Goal: Information Seeking & Learning: Learn about a topic

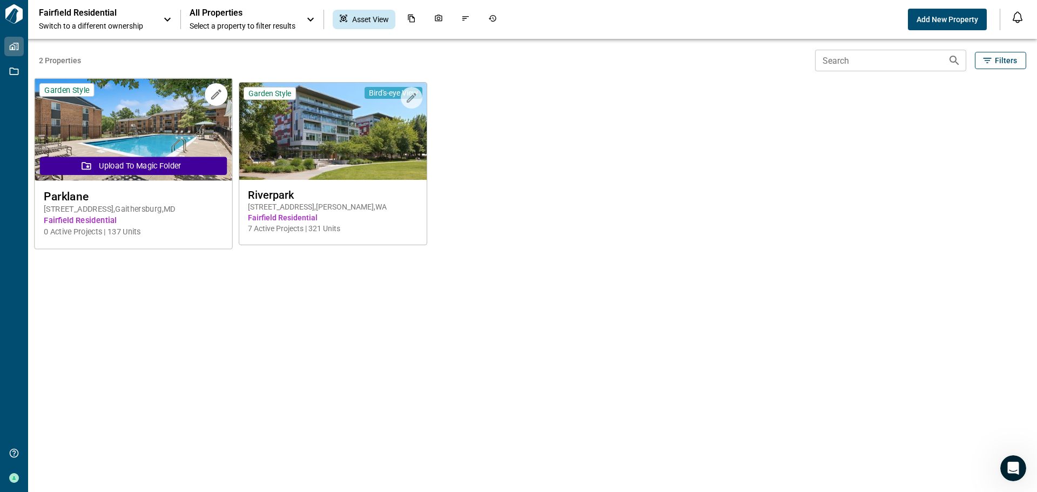
click at [125, 184] on div "Parklane [STREET_ADDRESS] Fairfield Residential 0 Active Projects | 137 Units" at bounding box center [133, 214] width 197 height 66
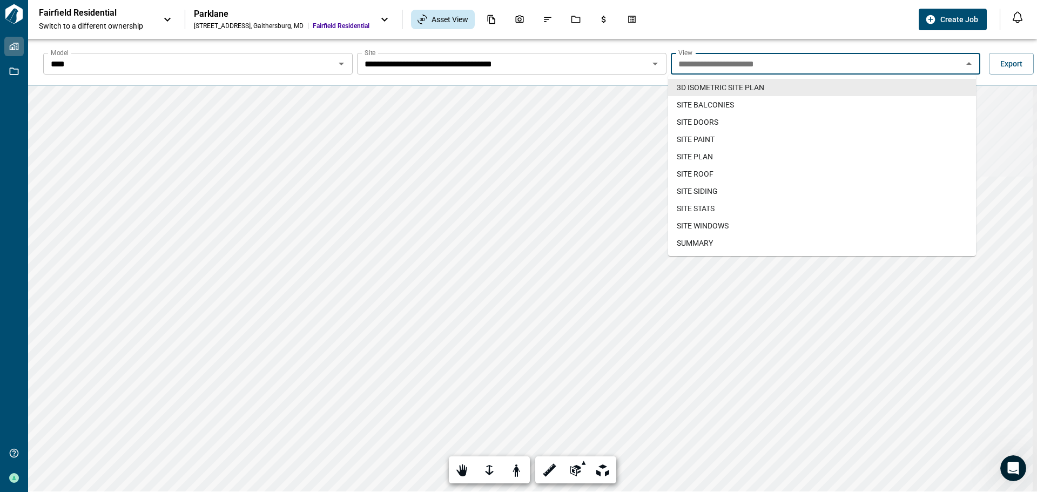
click at [737, 67] on input "**********" at bounding box center [816, 63] width 285 height 15
click at [728, 105] on span "SITE BALCONIES" at bounding box center [705, 104] width 57 height 11
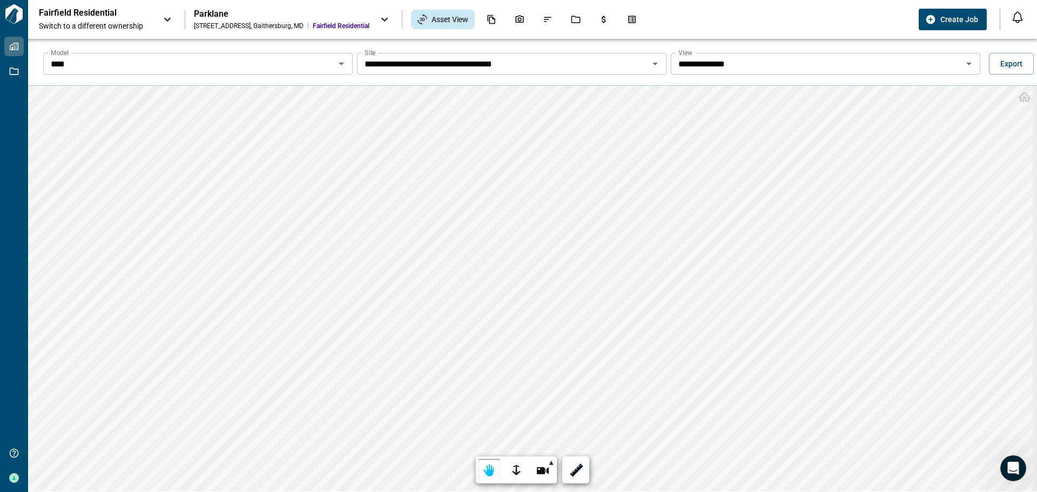
click at [963, 62] on icon "Open" at bounding box center [969, 63] width 13 height 13
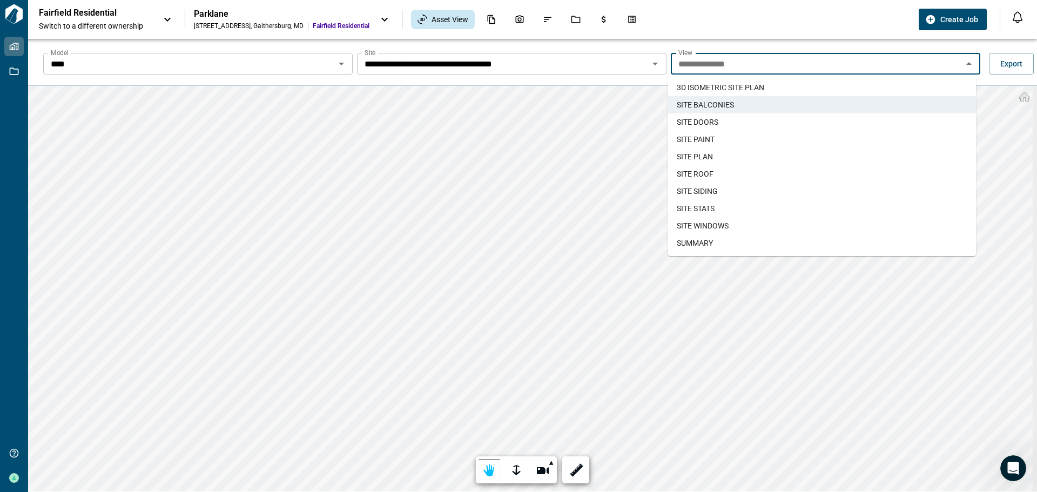
click at [715, 118] on span "SITE DOORS" at bounding box center [698, 122] width 42 height 11
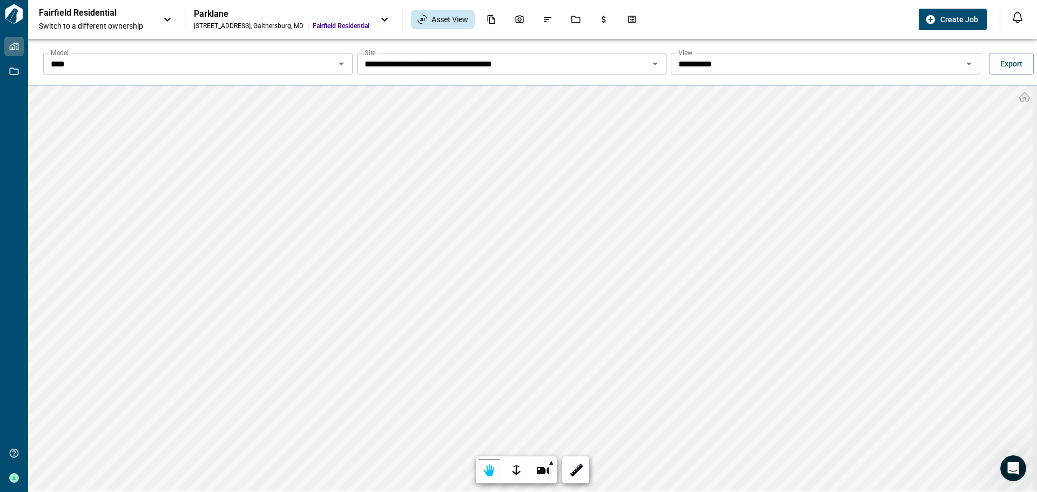
click at [964, 65] on icon "Open" at bounding box center [969, 63] width 13 height 13
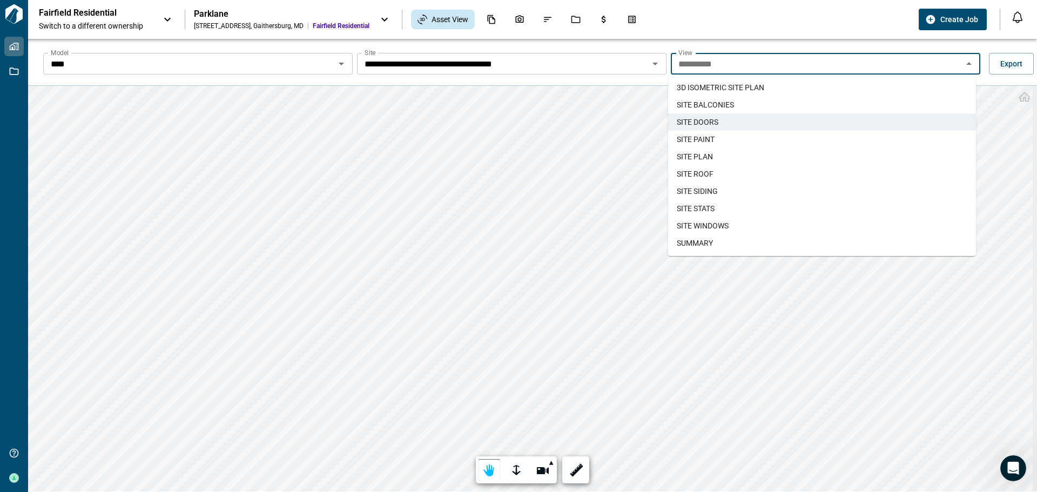
click at [704, 139] on span "SITE PAINT" at bounding box center [696, 139] width 38 height 11
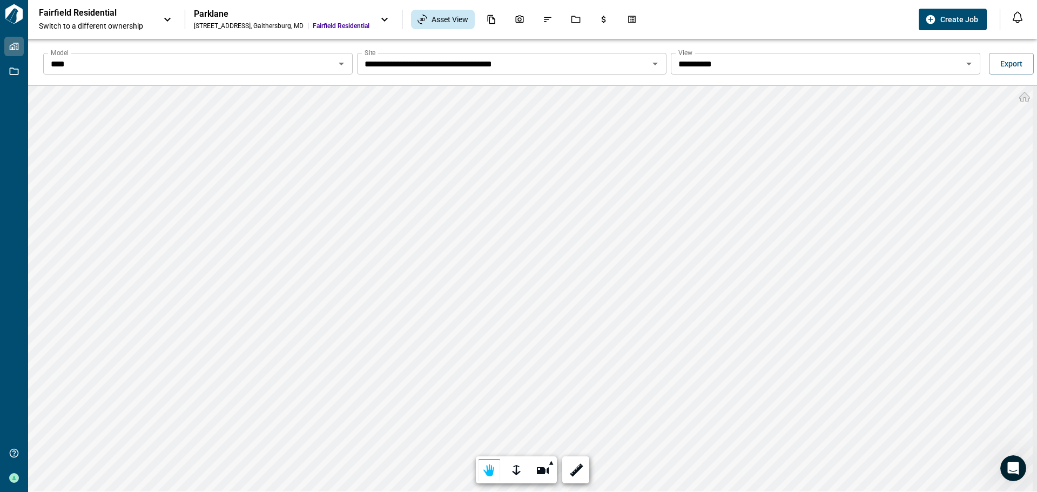
click at [652, 66] on icon "Open" at bounding box center [655, 63] width 13 height 13
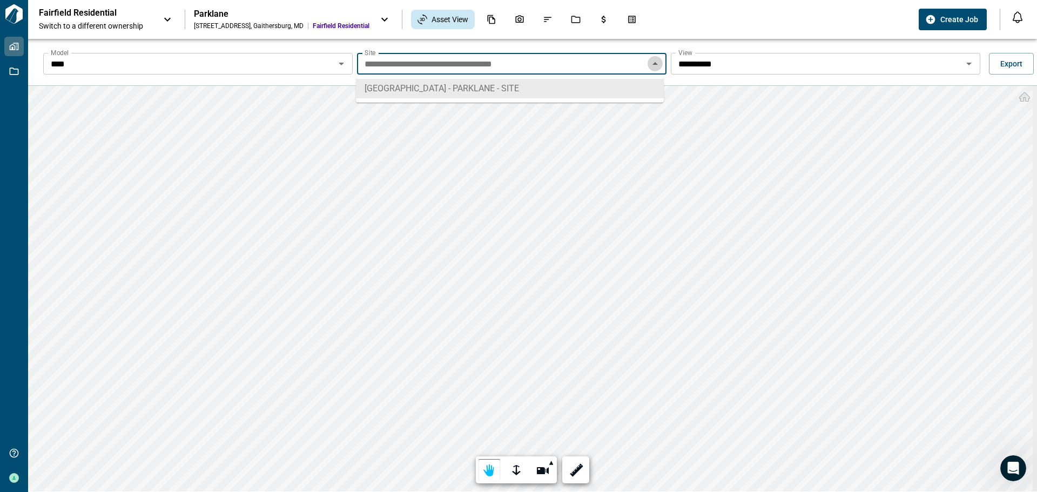
click at [652, 66] on icon "Close" at bounding box center [655, 63] width 13 height 13
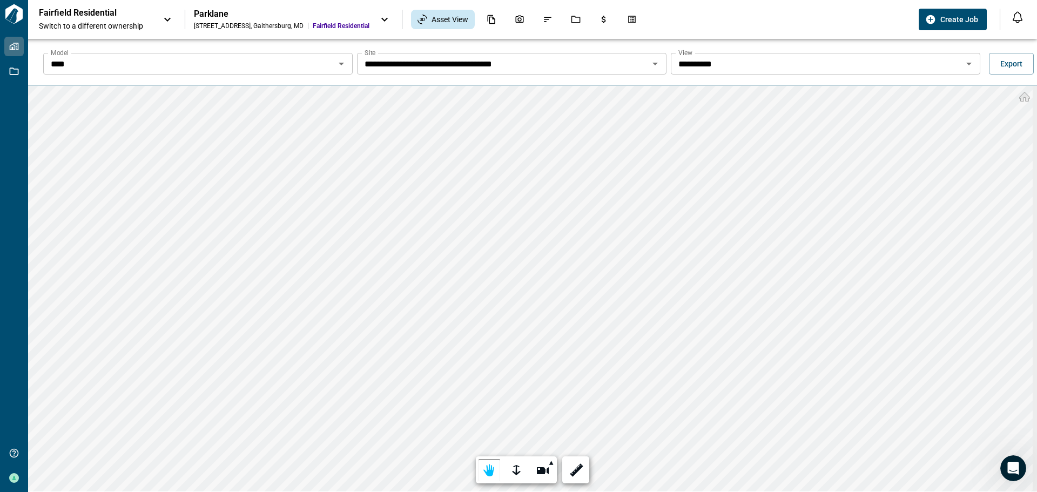
click at [966, 62] on icon "Open" at bounding box center [969, 63] width 13 height 13
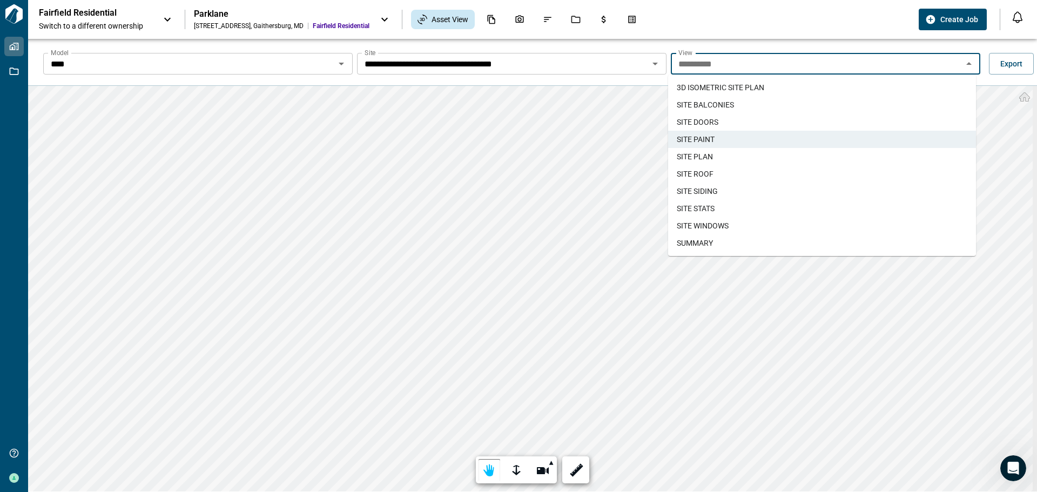
click at [704, 155] on span "SITE PLAN" at bounding box center [695, 156] width 36 height 11
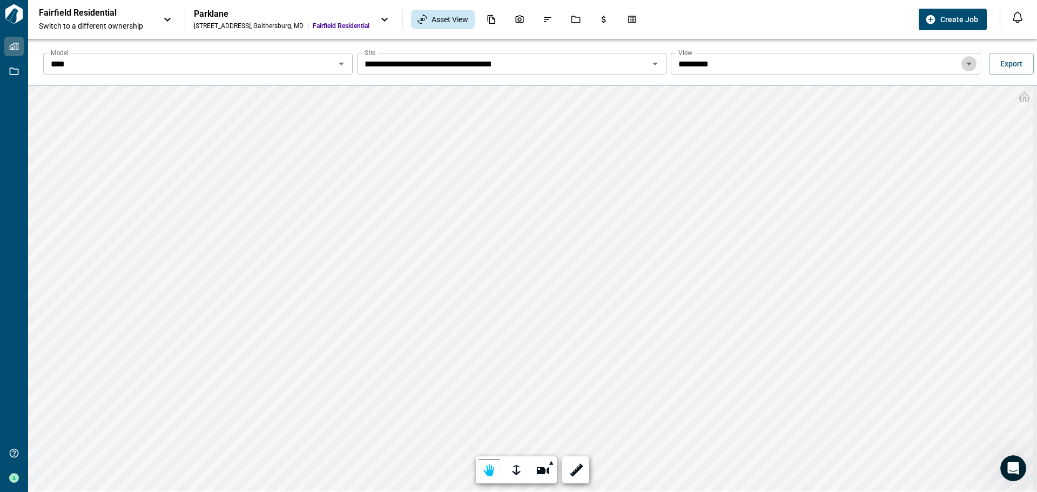
click at [964, 62] on icon "Open" at bounding box center [969, 63] width 13 height 13
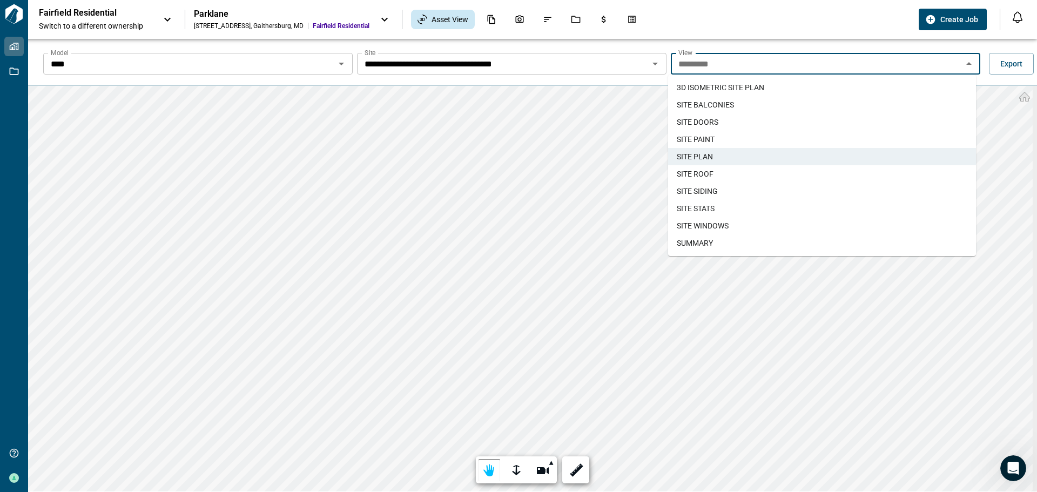
click at [727, 169] on li "SITE ROOF" at bounding box center [822, 173] width 308 height 17
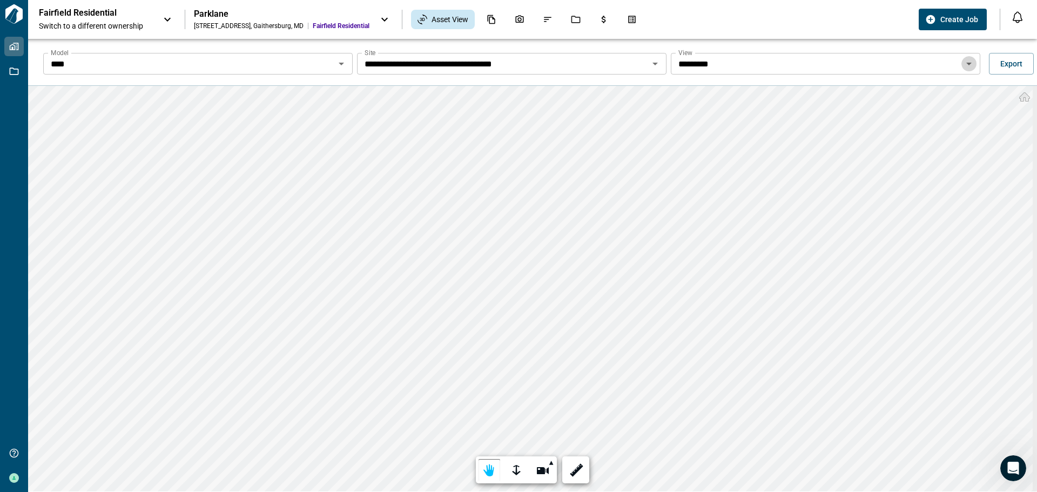
click at [967, 63] on icon "Open" at bounding box center [969, 64] width 5 height 3
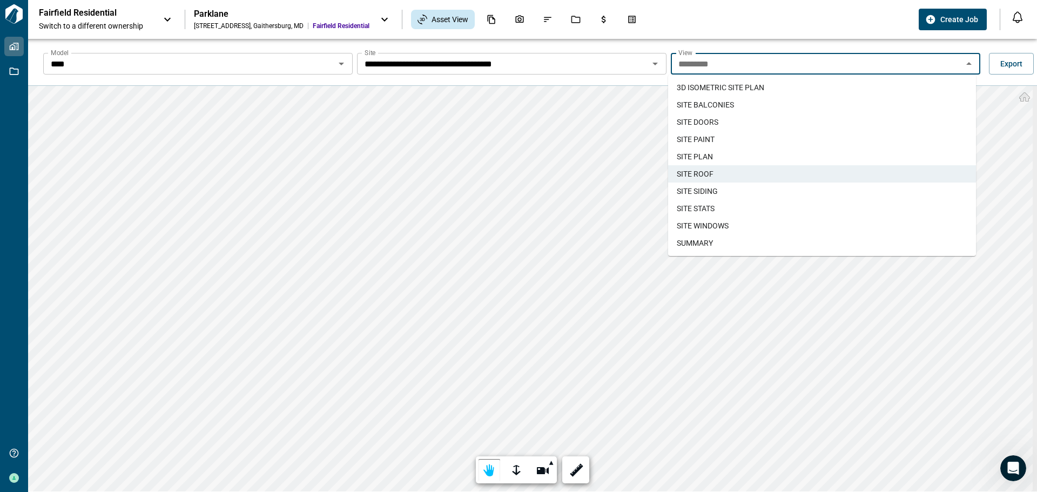
click at [722, 191] on li "SITE SIDING" at bounding box center [822, 191] width 308 height 17
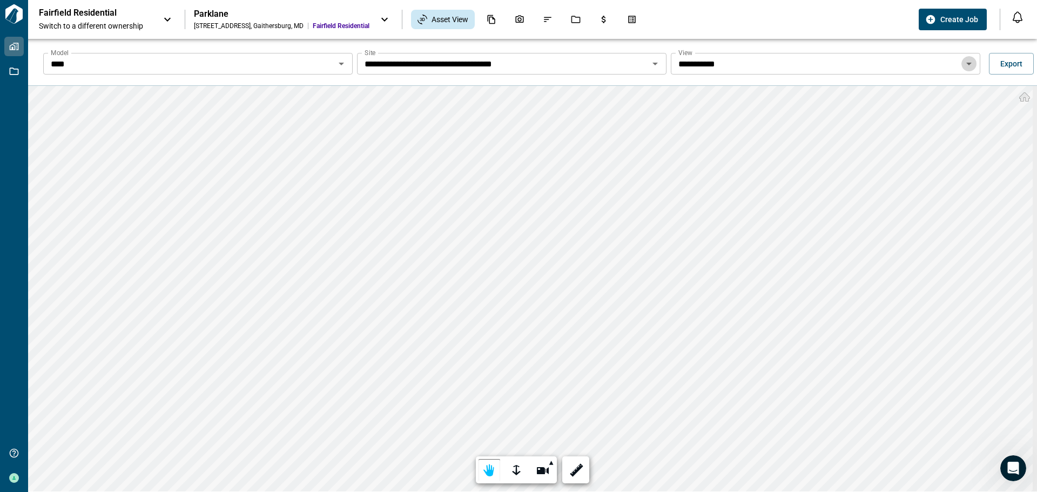
click at [968, 63] on icon "Open" at bounding box center [969, 63] width 13 height 13
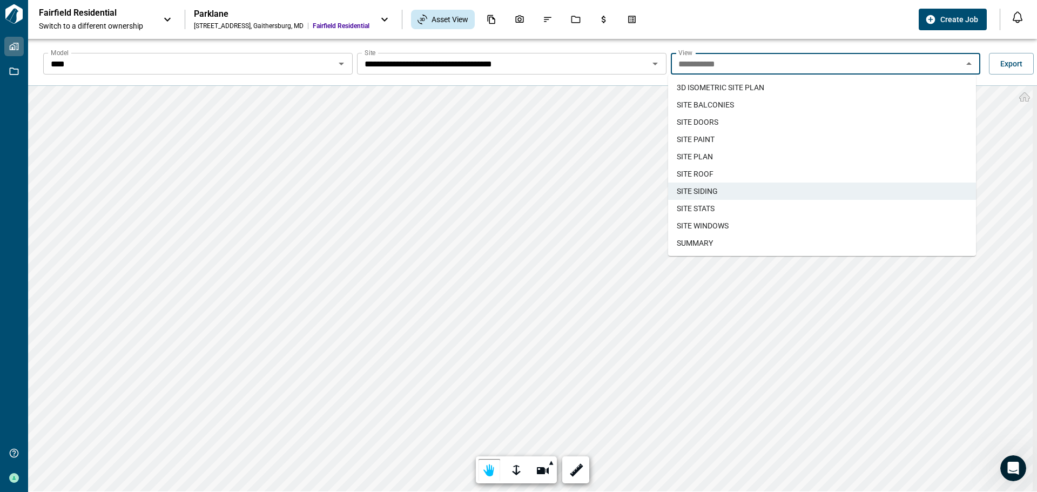
click at [714, 211] on span "SITE STATS" at bounding box center [696, 208] width 38 height 11
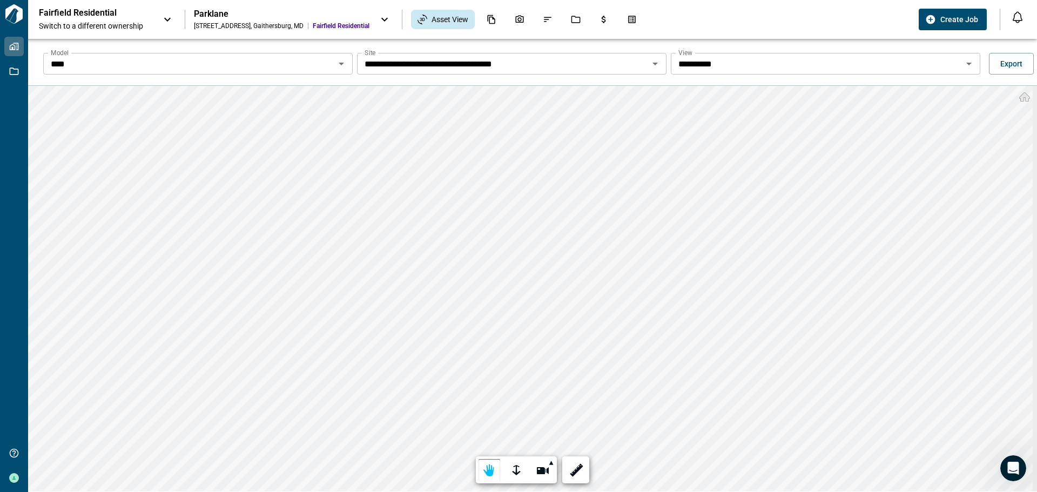
click at [665, 492] on html "**********" at bounding box center [518, 246] width 1037 height 492
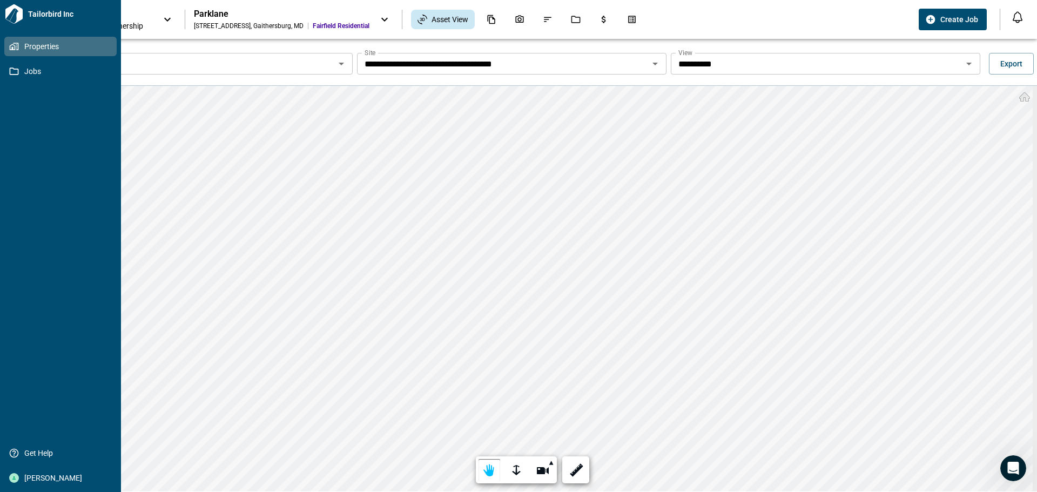
click at [0, 213] on div "**********" at bounding box center [518, 246] width 1037 height 492
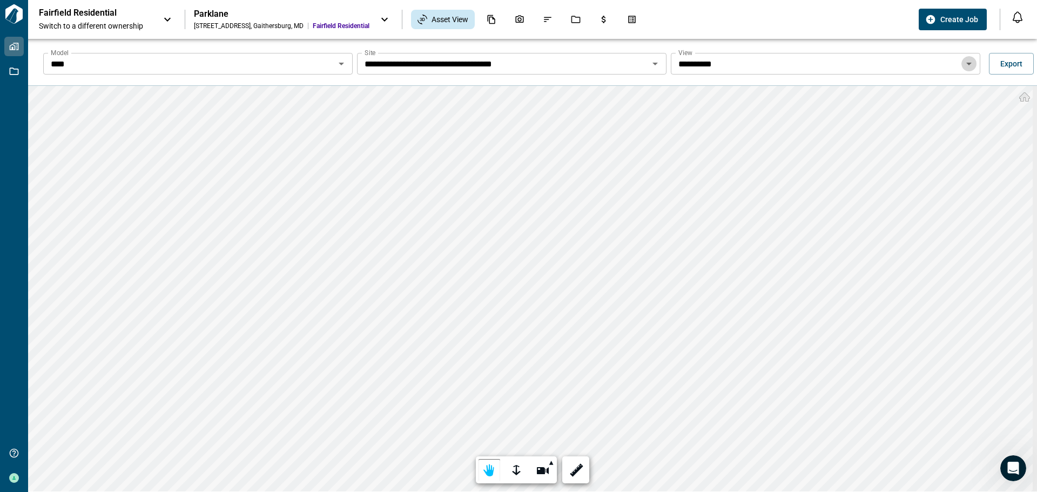
click at [967, 64] on icon "Open" at bounding box center [969, 64] width 5 height 3
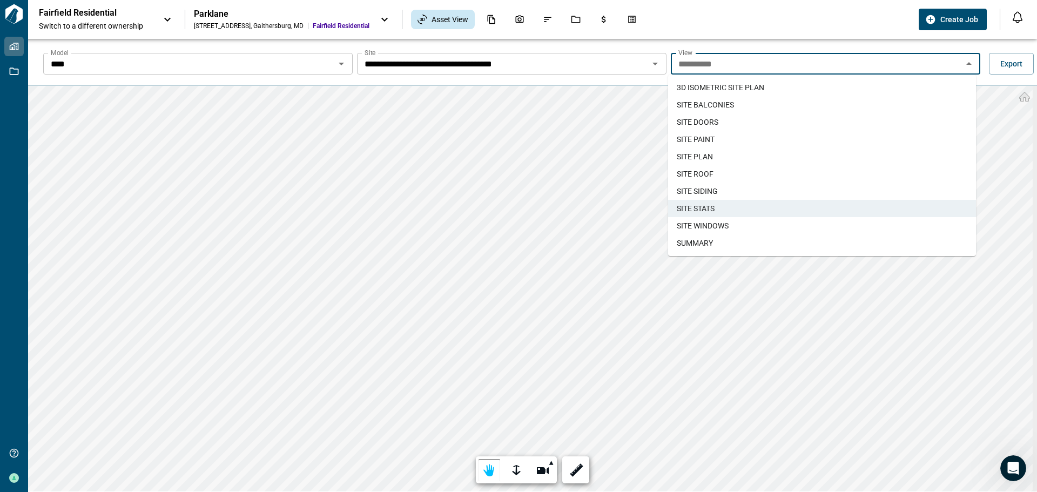
click at [736, 224] on li "SITE WINDOWS" at bounding box center [822, 225] width 308 height 17
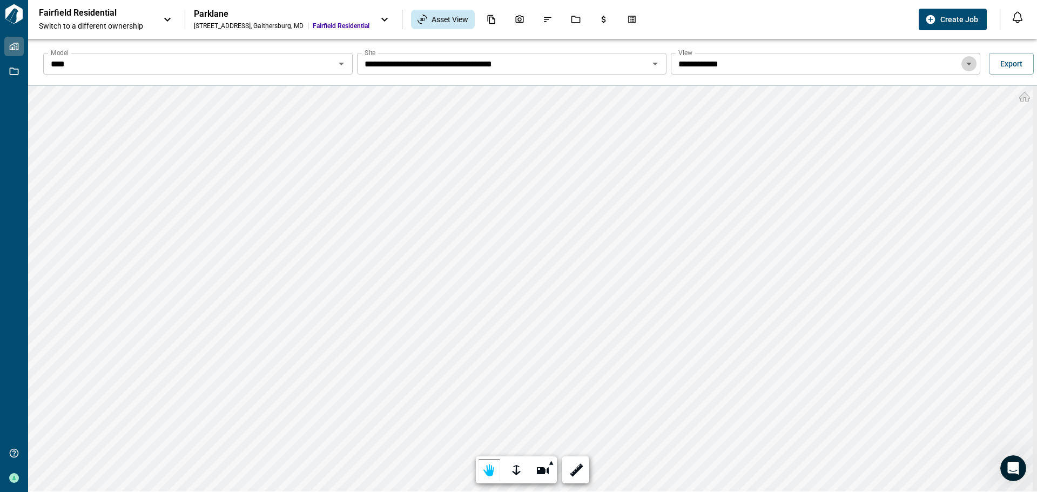
click at [967, 64] on icon "Open" at bounding box center [969, 64] width 5 height 3
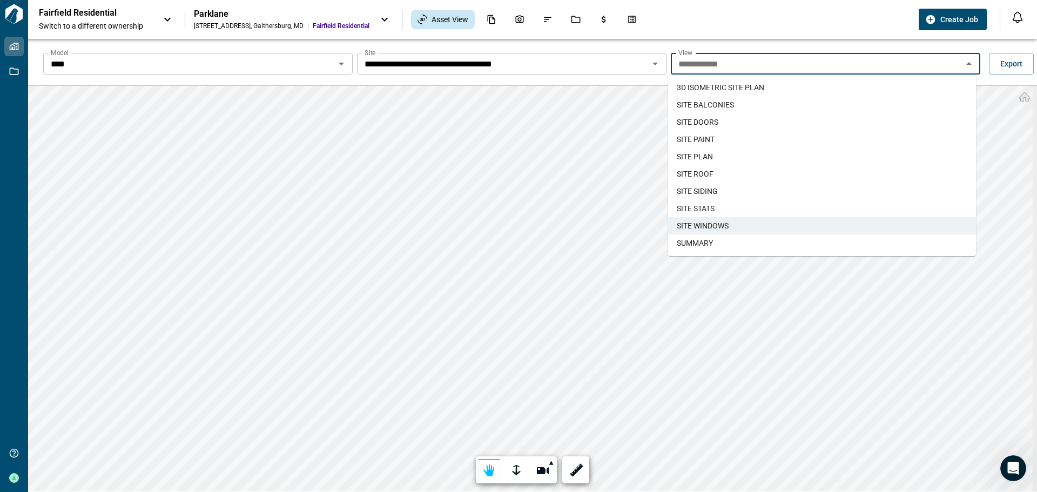
click at [699, 243] on span "SUMMARY" at bounding box center [695, 243] width 36 height 11
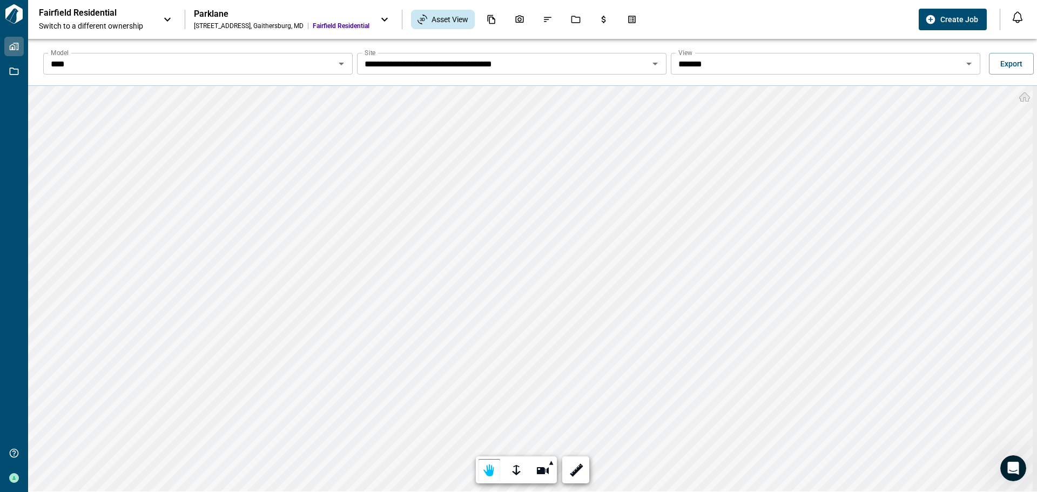
click at [748, 492] on html "**********" at bounding box center [518, 246] width 1037 height 492
click at [967, 63] on icon "Open" at bounding box center [969, 64] width 5 height 3
click at [493, 22] on icon "Documents" at bounding box center [492, 20] width 10 height 10
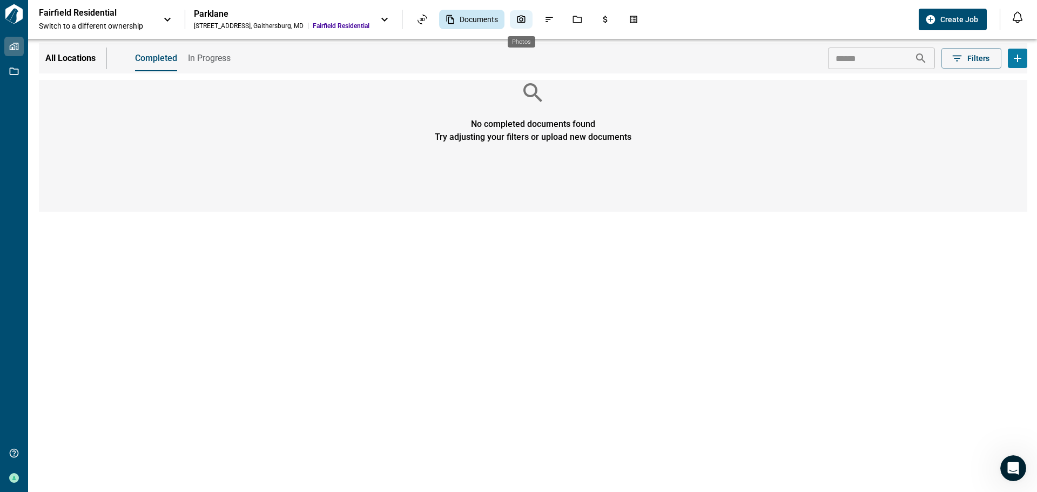
click at [524, 18] on icon "Photos" at bounding box center [522, 20] width 10 height 10
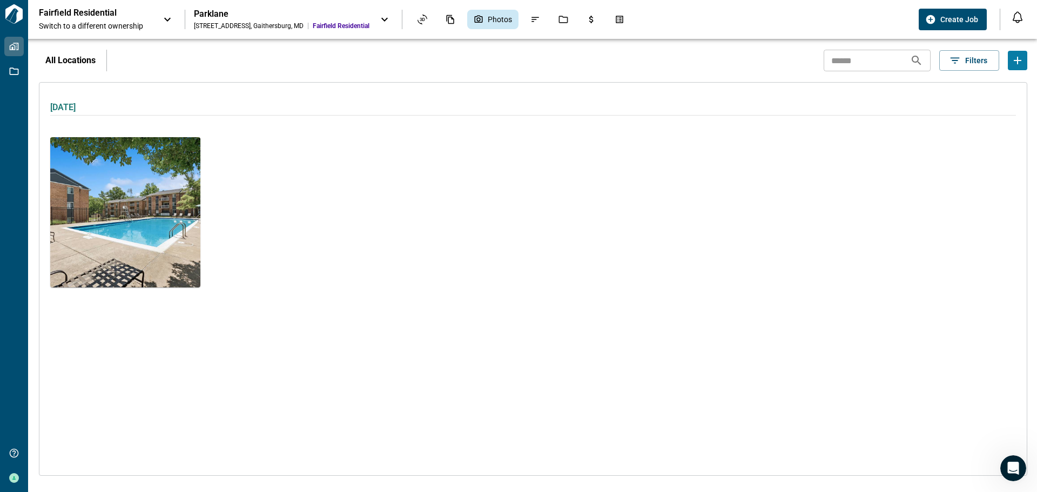
click at [155, 243] on img at bounding box center [125, 212] width 150 height 150
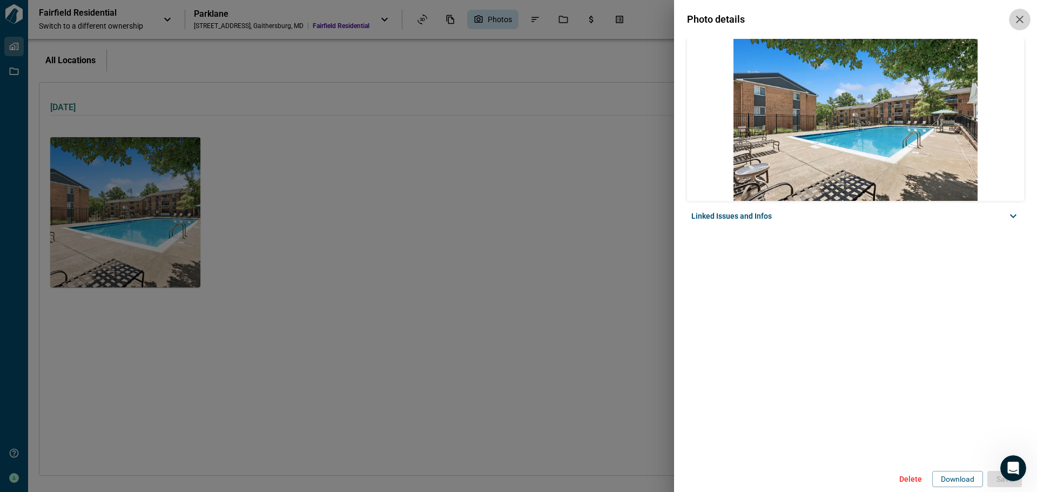
click at [1023, 21] on icon "button" at bounding box center [1020, 19] width 13 height 13
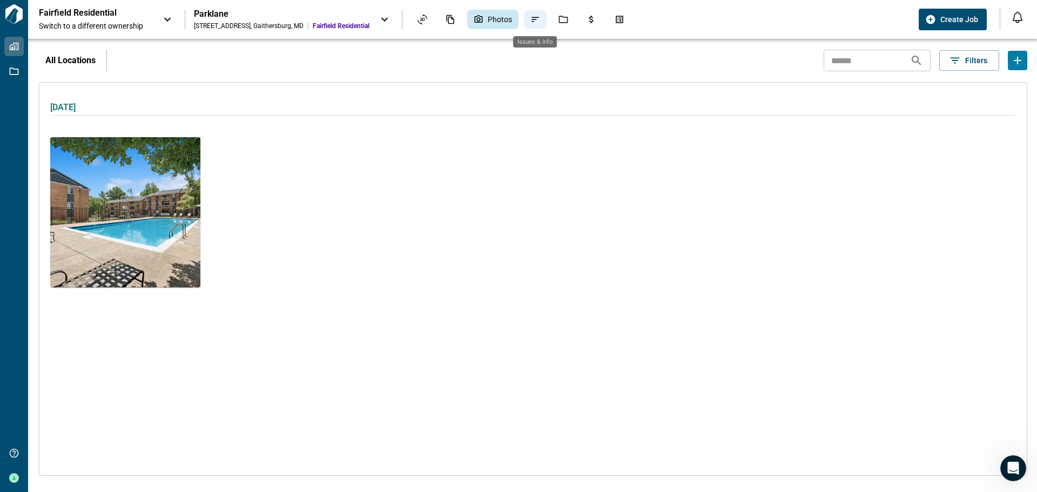
click at [532, 17] on icon "Issues & Info" at bounding box center [536, 19] width 8 height 5
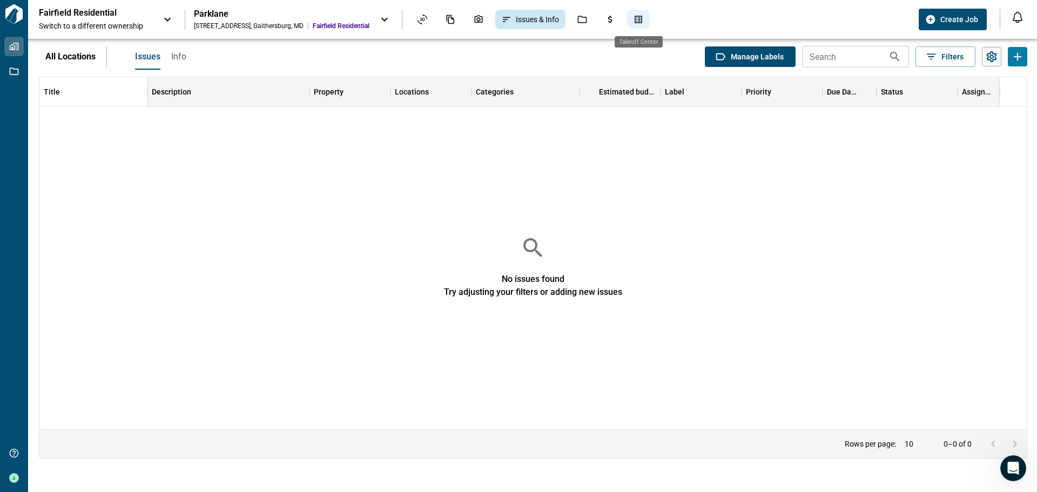
click at [643, 19] on div "Takeoff Center" at bounding box center [638, 19] width 23 height 18
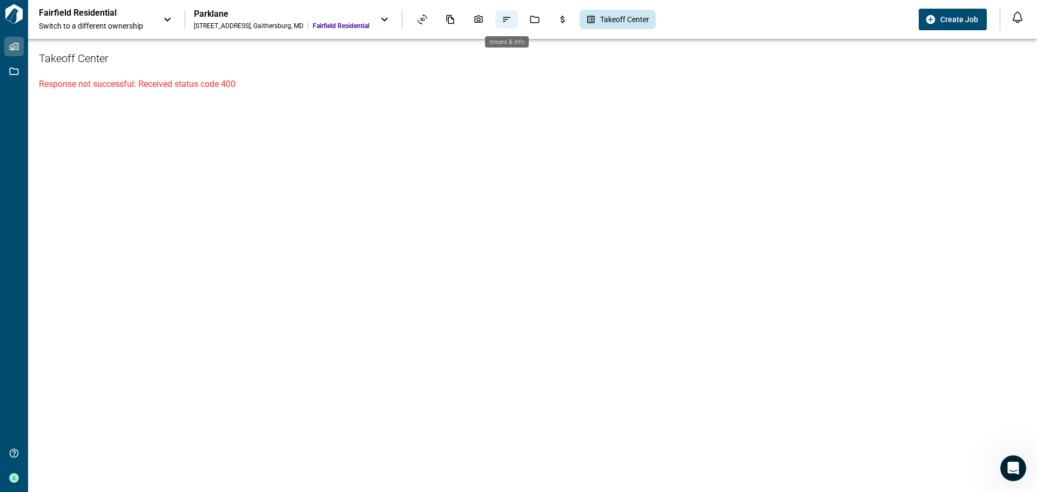
click at [507, 19] on icon "Issues & Info" at bounding box center [507, 20] width 10 height 10
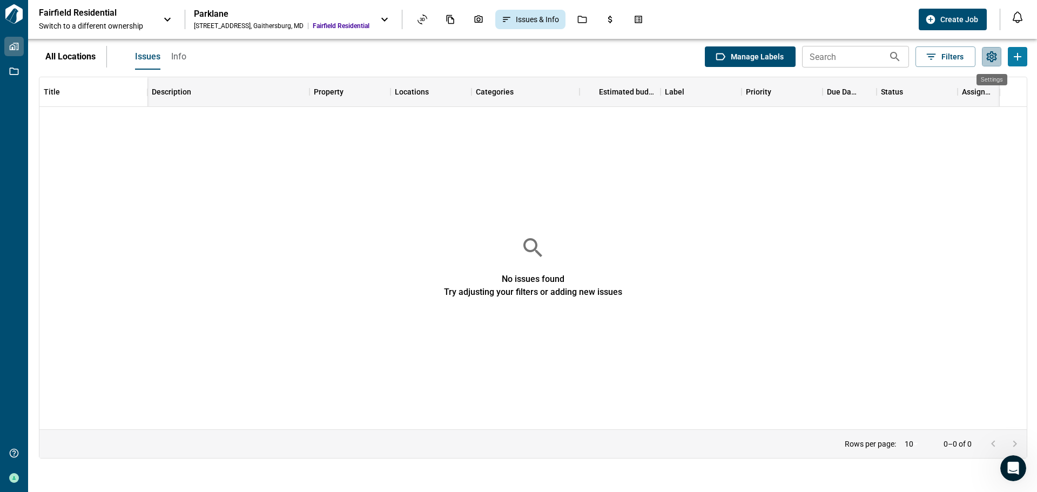
click at [991, 58] on icon "Settings" at bounding box center [992, 56] width 10 height 11
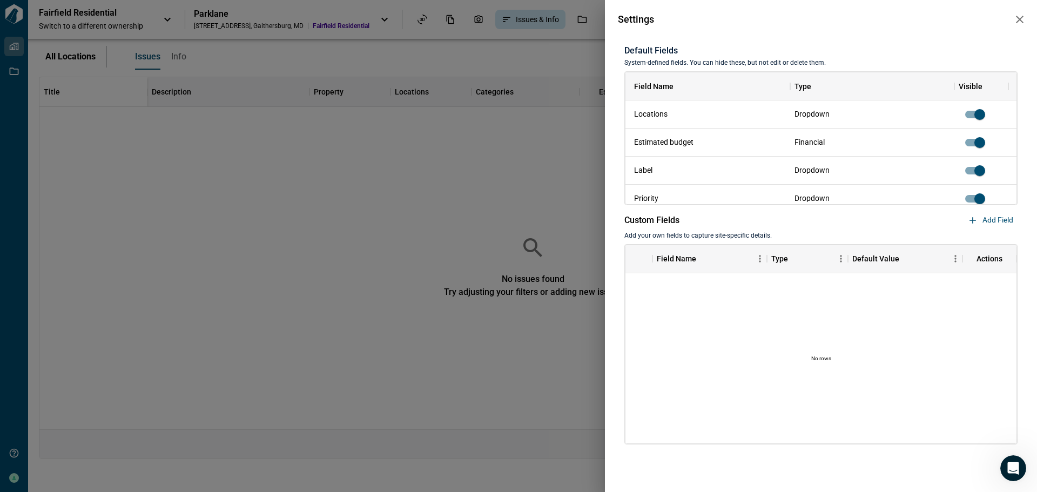
click at [529, 356] on div "Settings Default Fields System-defined fields. You can hide these, but not edit…" at bounding box center [518, 246] width 1037 height 492
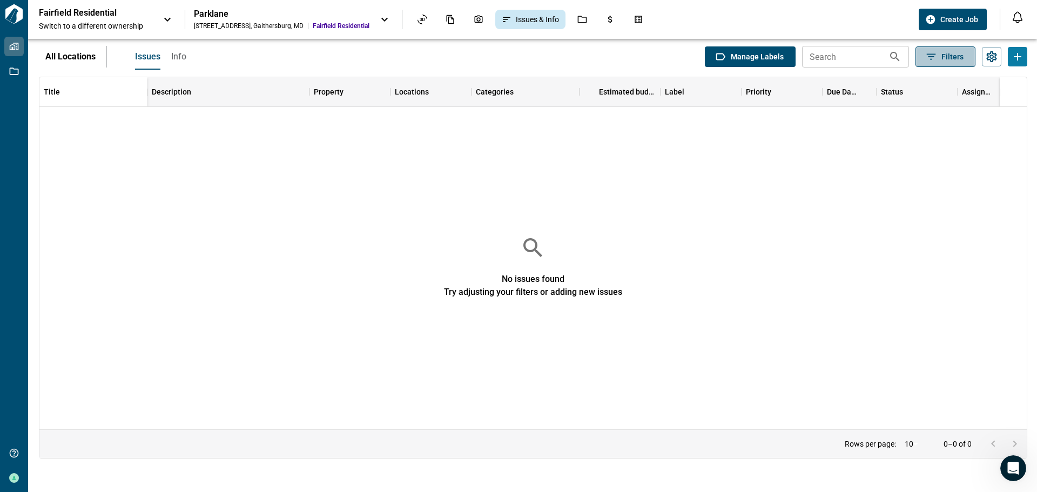
click at [935, 61] on icon "button" at bounding box center [932, 57] width 12 height 12
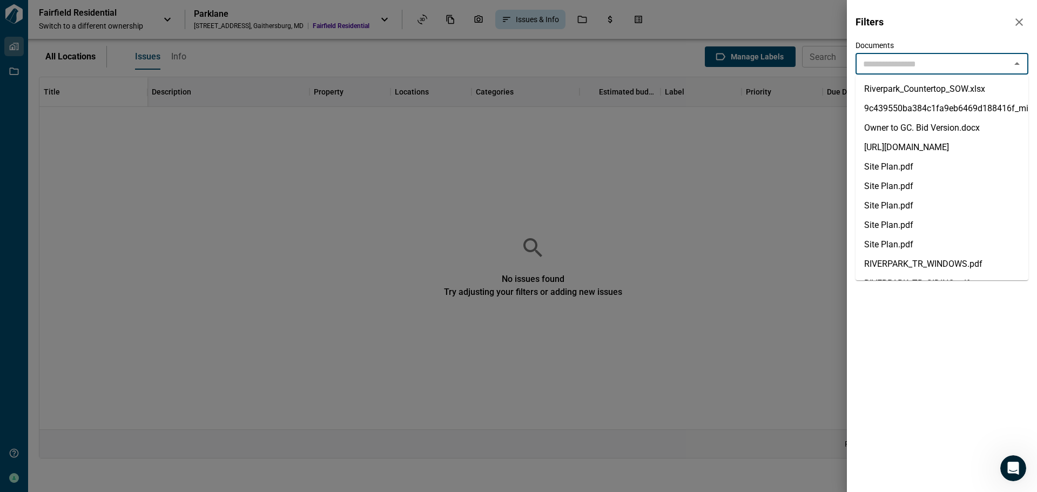
click at [894, 64] on input "text" at bounding box center [933, 63] width 149 height 15
click at [794, 186] on div at bounding box center [518, 246] width 1037 height 492
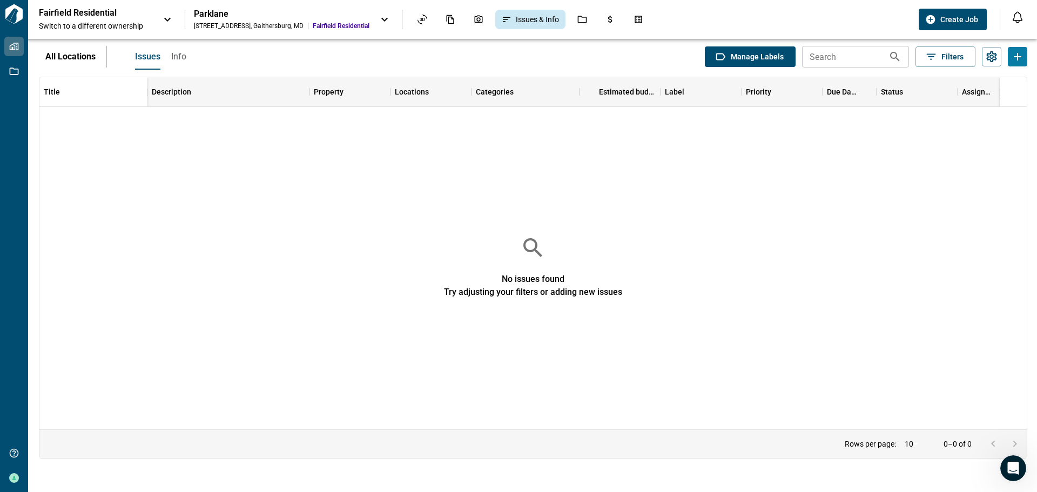
click at [249, 17] on div "Parklane" at bounding box center [282, 14] width 176 height 11
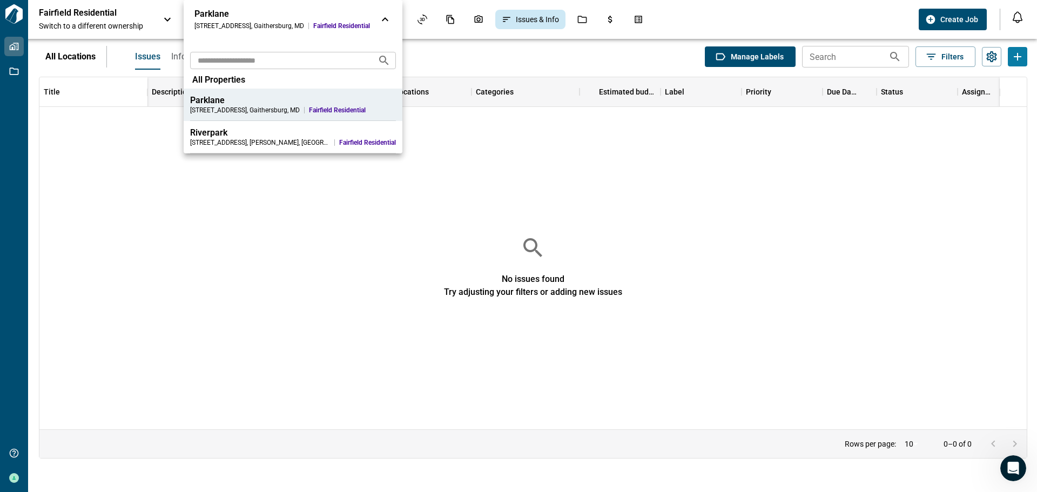
click at [221, 105] on div "Parklane" at bounding box center [293, 100] width 206 height 11
click at [951, 57] on div at bounding box center [518, 246] width 1037 height 492
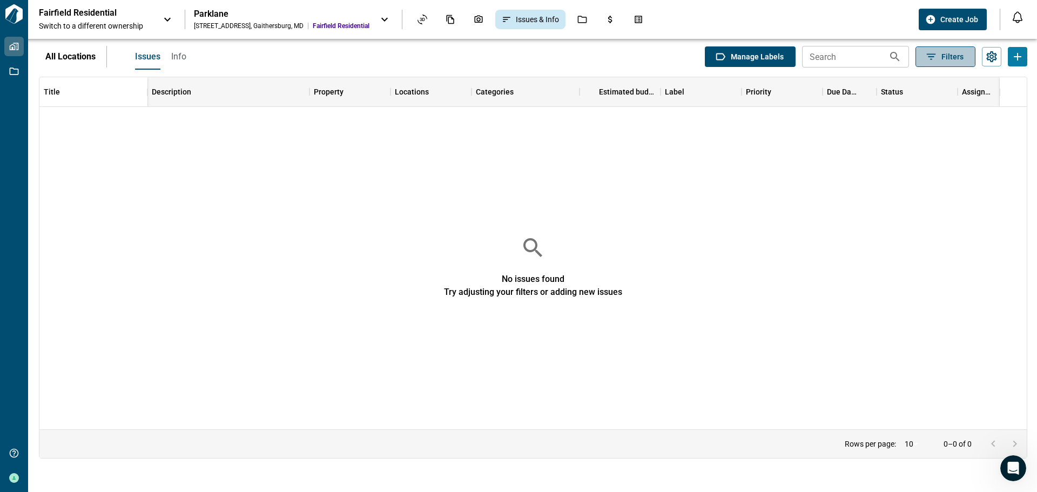
click at [936, 55] on icon "button" at bounding box center [931, 57] width 9 height 6
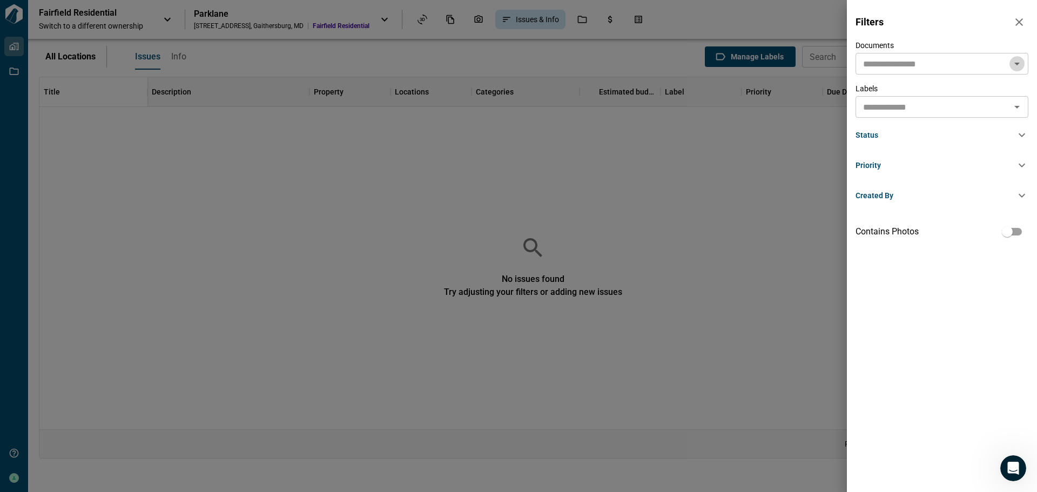
click at [1015, 63] on icon "Open" at bounding box center [1017, 63] width 13 height 13
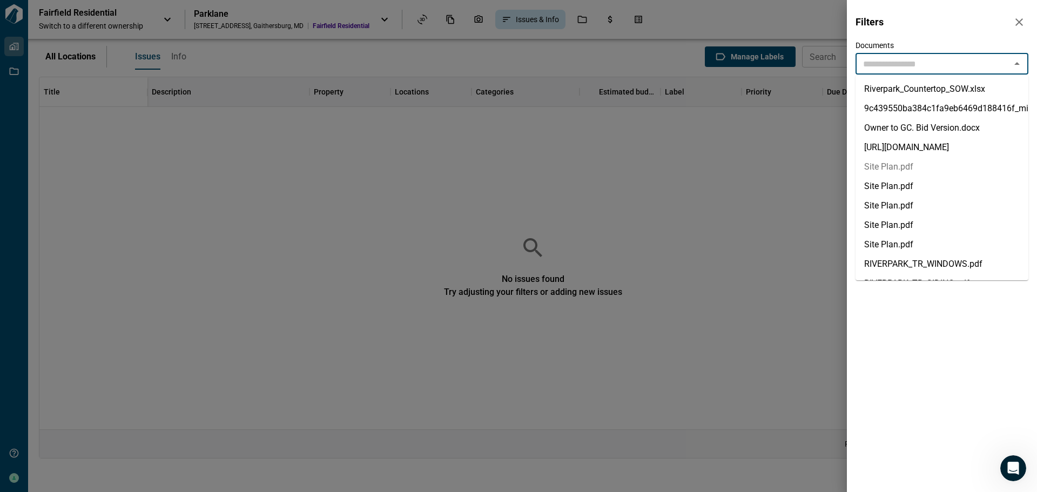
click at [891, 177] on li "Site Plan.pdf" at bounding box center [942, 166] width 173 height 19
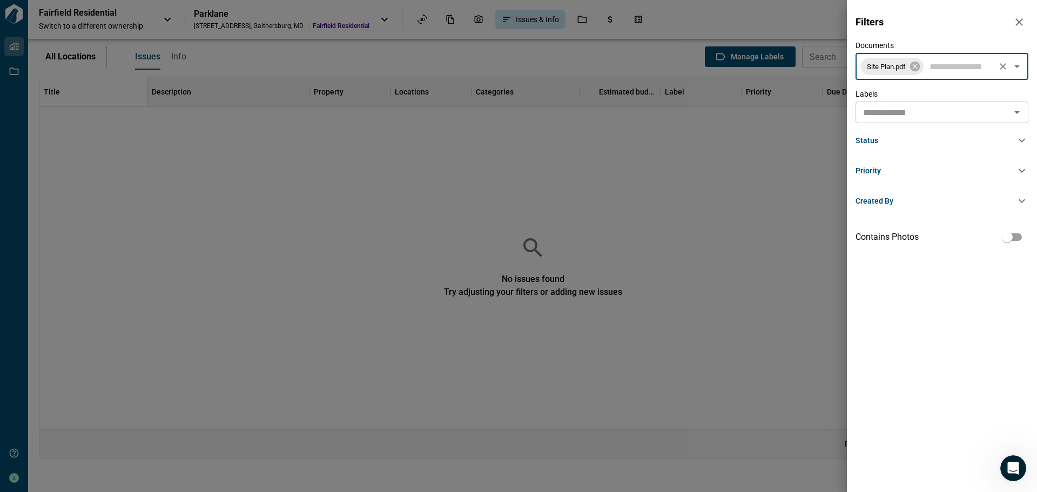
click at [1021, 22] on icon "button" at bounding box center [1020, 22] width 8 height 8
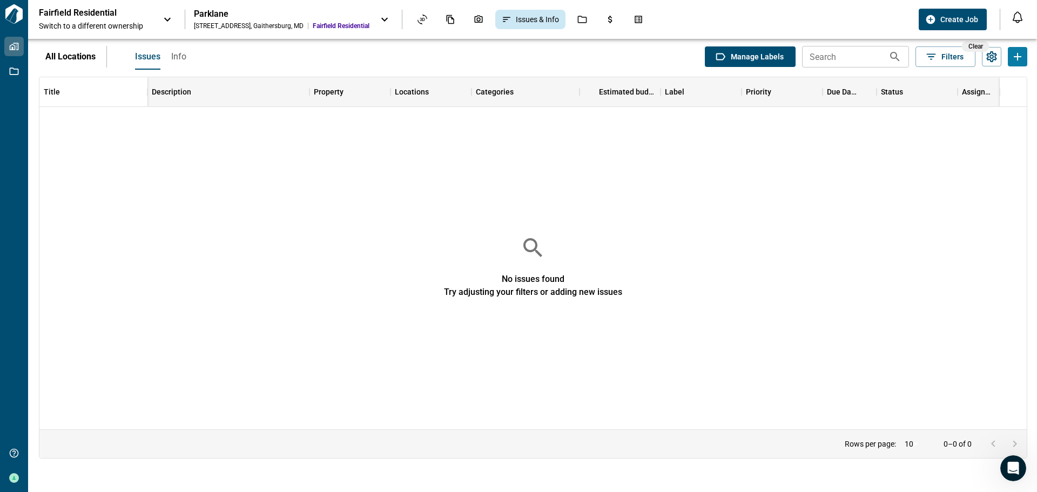
click at [256, 14] on div "Parklane" at bounding box center [282, 14] width 176 height 11
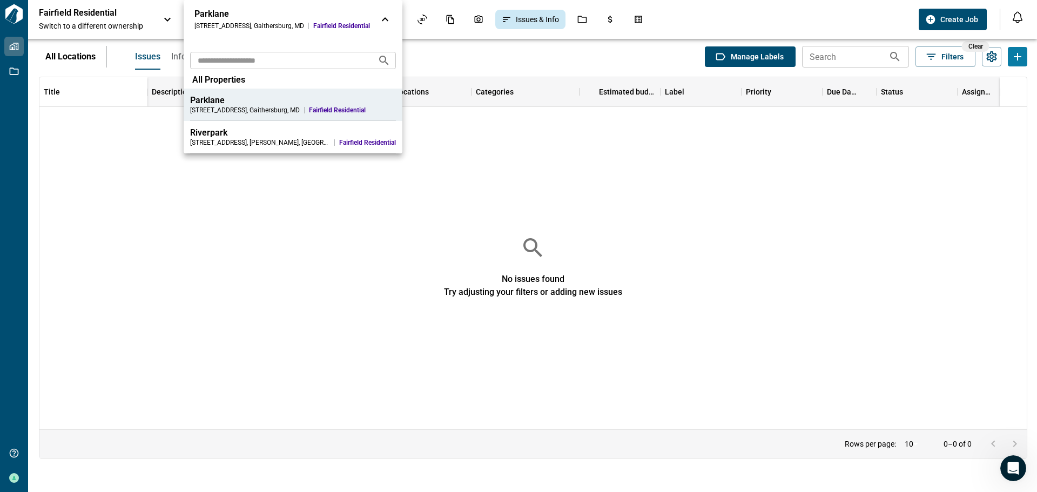
click at [230, 110] on div "[STREET_ADDRESS]" at bounding box center [245, 110] width 110 height 9
click at [929, 17] on div at bounding box center [518, 246] width 1037 height 492
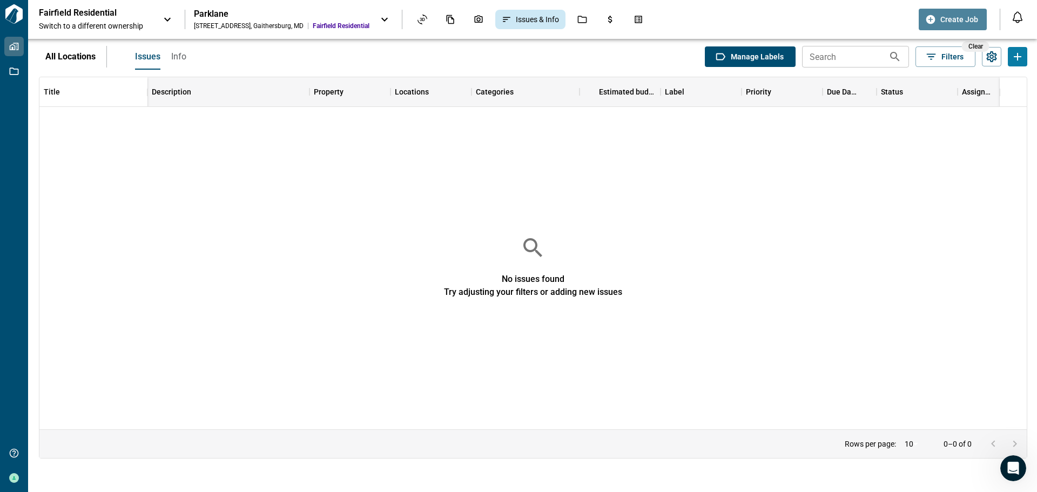
click at [932, 18] on icon "button" at bounding box center [931, 19] width 11 height 11
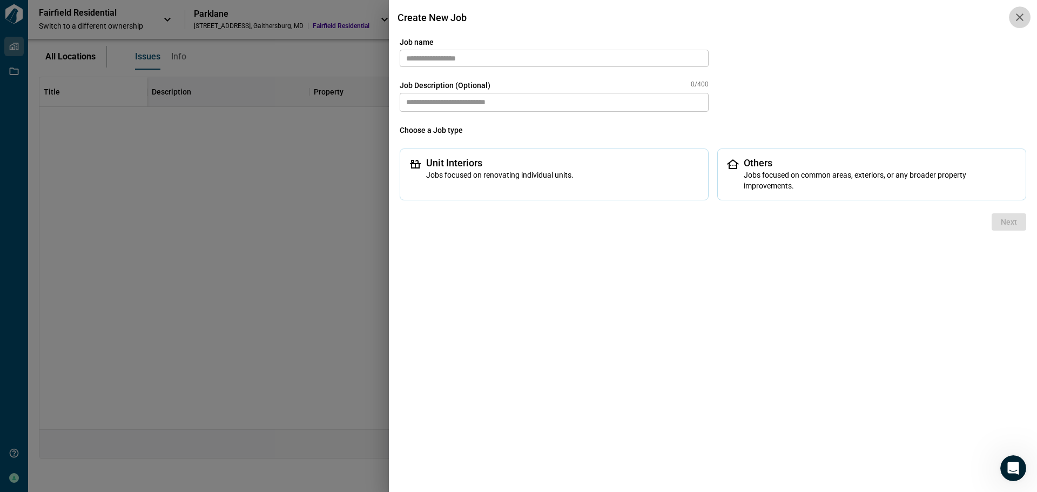
click at [1023, 15] on icon "button" at bounding box center [1020, 18] width 8 height 8
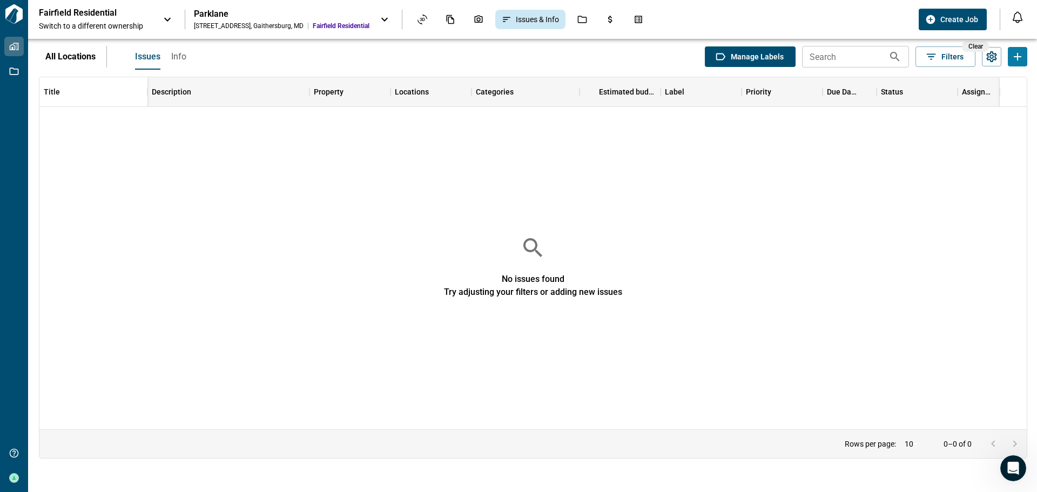
click at [259, 15] on div "Parklane" at bounding box center [282, 14] width 176 height 11
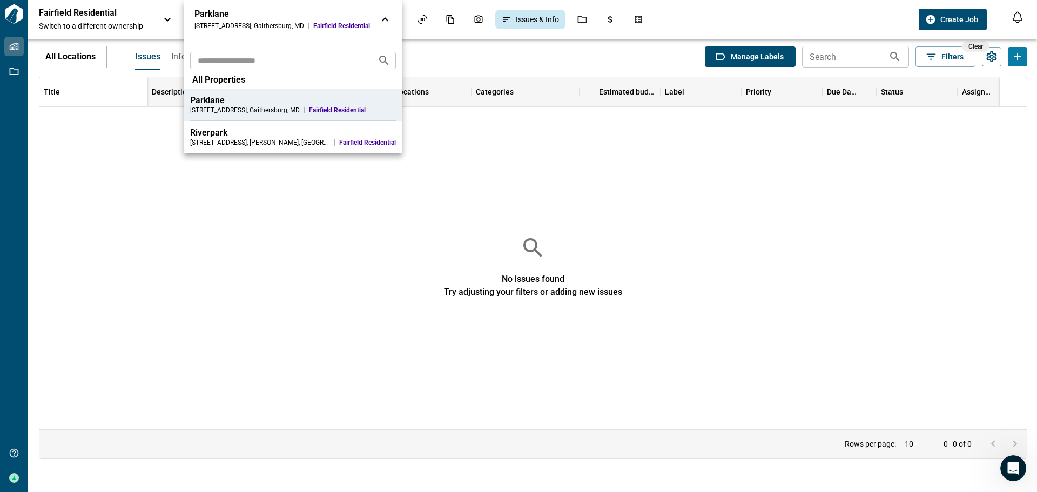
click at [218, 102] on div "Parklane" at bounding box center [293, 100] width 206 height 11
click at [122, 177] on div at bounding box center [518, 246] width 1037 height 492
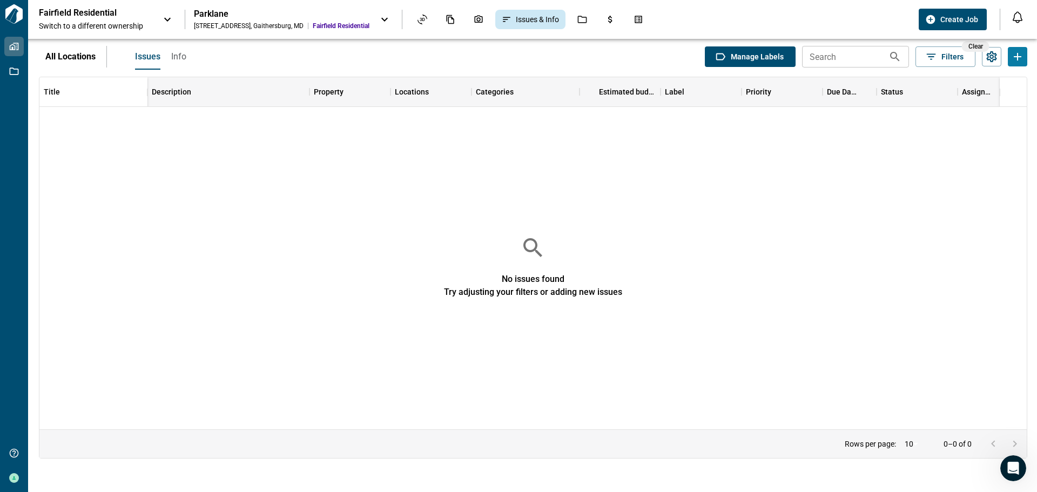
click at [182, 59] on span "Info" at bounding box center [178, 56] width 15 height 11
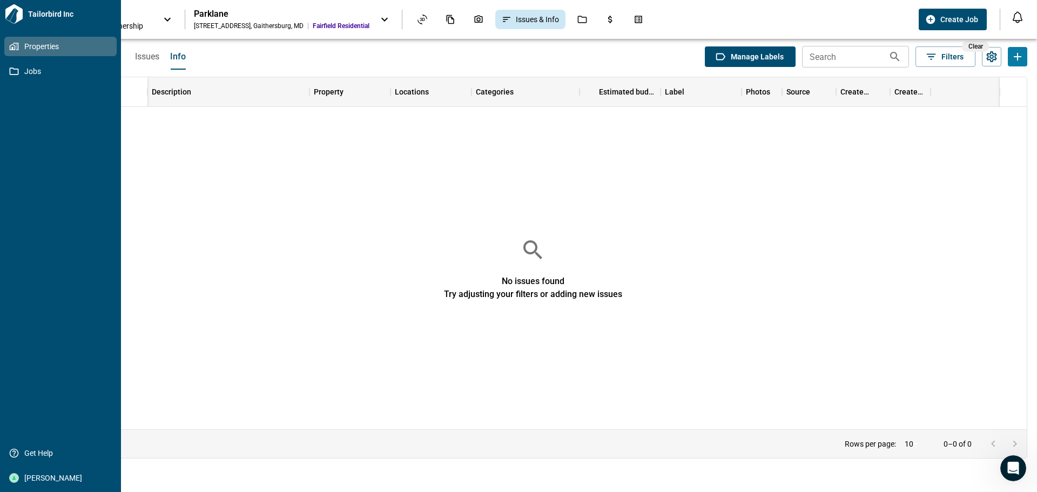
click at [44, 45] on span "Properties" at bounding box center [63, 46] width 88 height 11
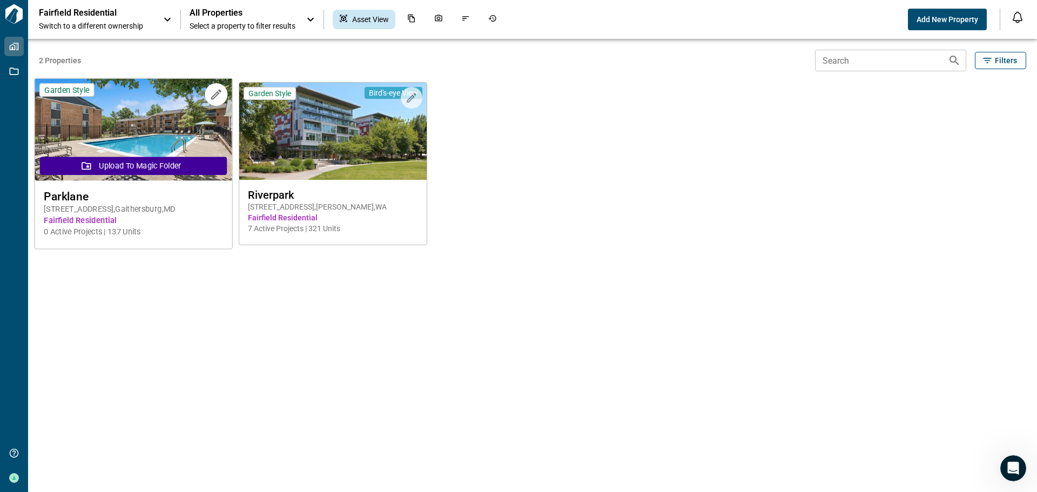
click at [161, 190] on span "Parklane" at bounding box center [133, 197] width 179 height 14
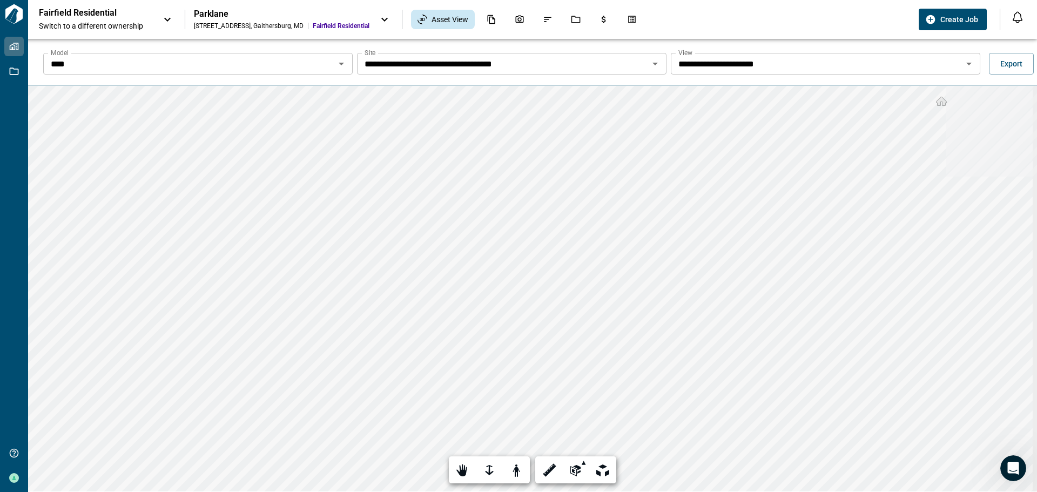
click at [656, 64] on icon "Open" at bounding box center [655, 63] width 13 height 13
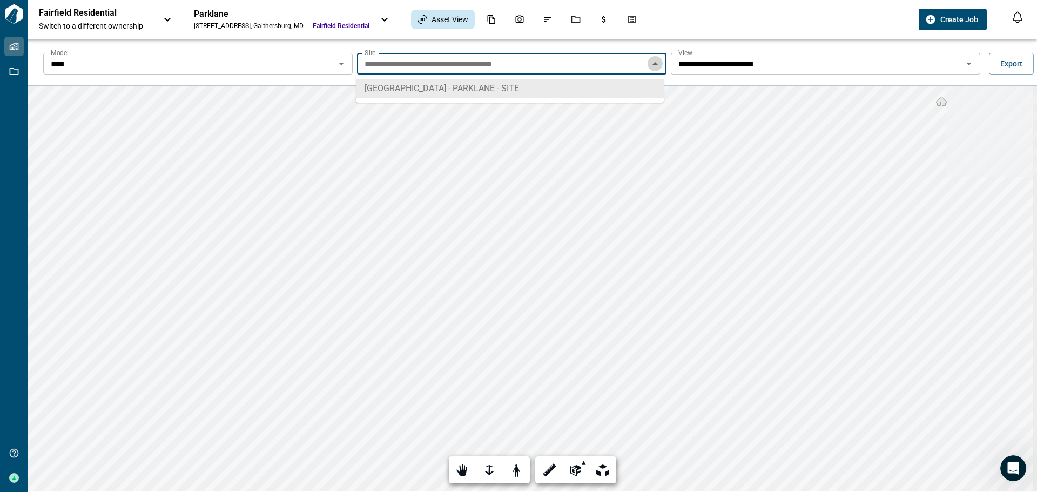
click at [656, 64] on icon "Close" at bounding box center [655, 63] width 13 height 13
click at [970, 64] on icon "Open" at bounding box center [969, 63] width 13 height 13
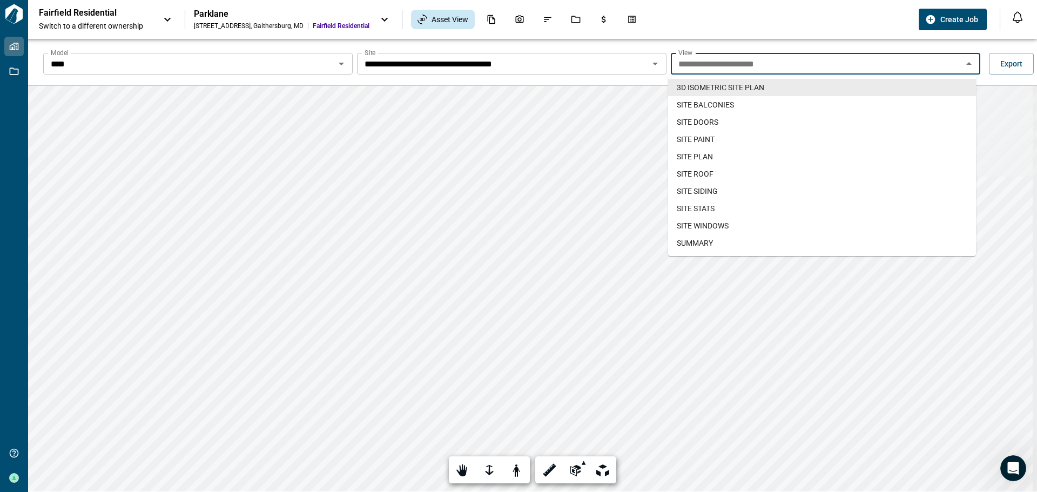
click at [721, 86] on span "3D ISOMETRIC SITE PLAN​" at bounding box center [721, 87] width 88 height 11
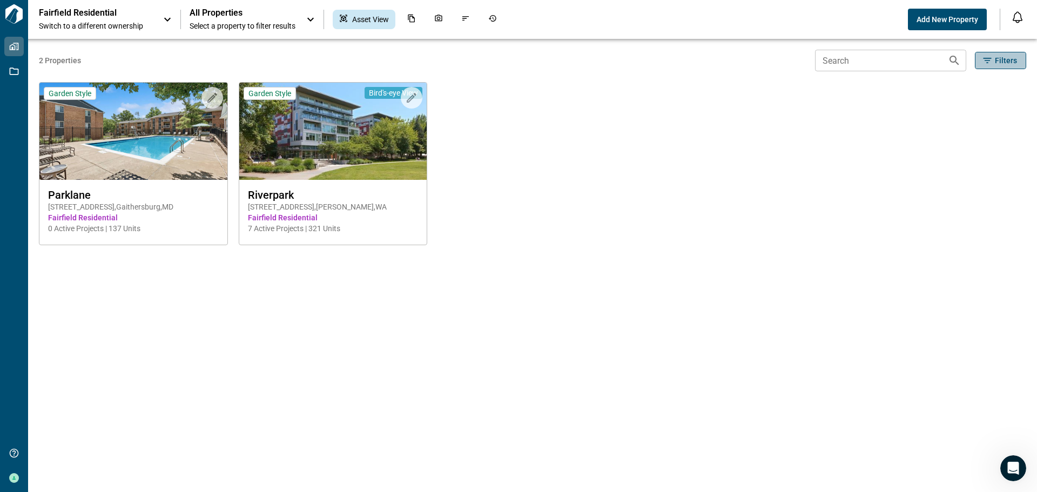
click at [1008, 63] on span "Filters" at bounding box center [1006, 60] width 22 height 11
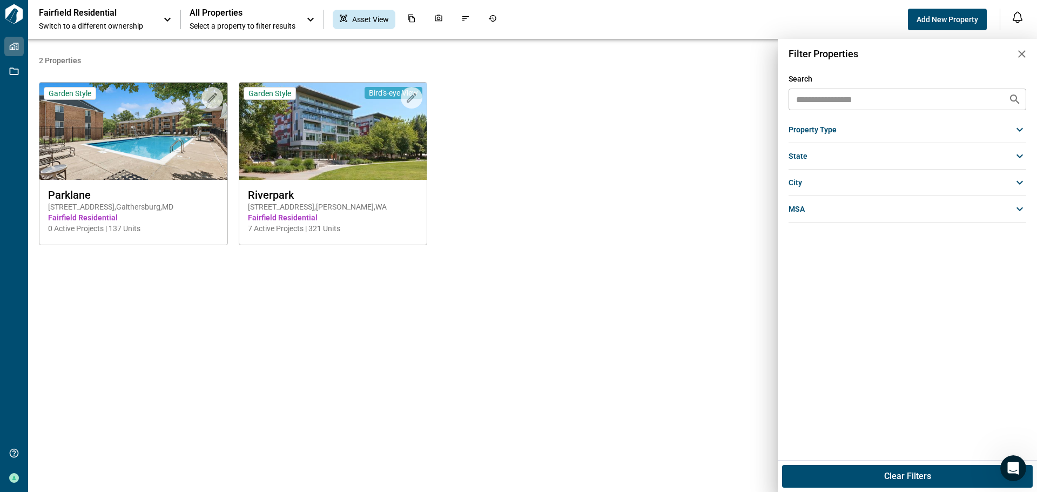
click at [1023, 132] on icon at bounding box center [1020, 129] width 13 height 13
click at [648, 264] on div at bounding box center [518, 246] width 1037 height 492
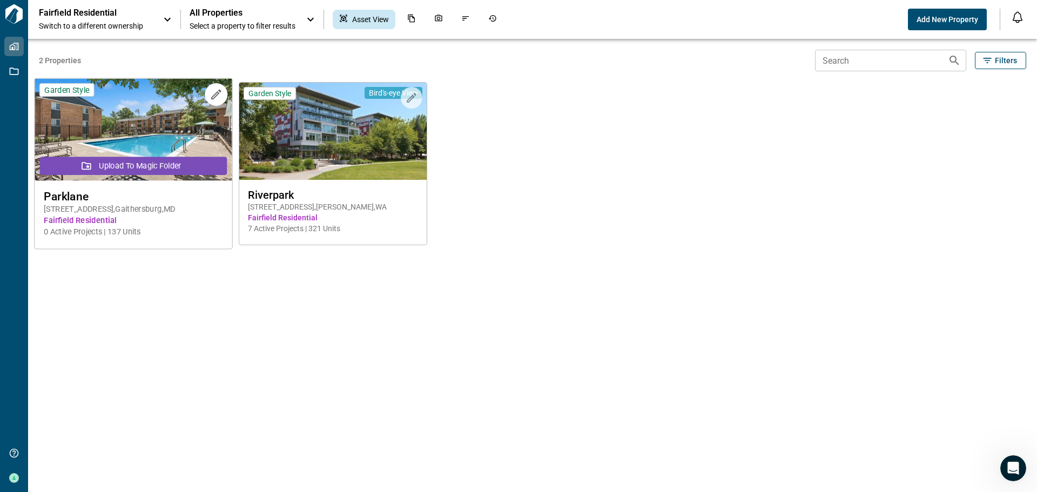
click at [103, 166] on button "Upload to Magic Folder" at bounding box center [133, 166] width 187 height 18
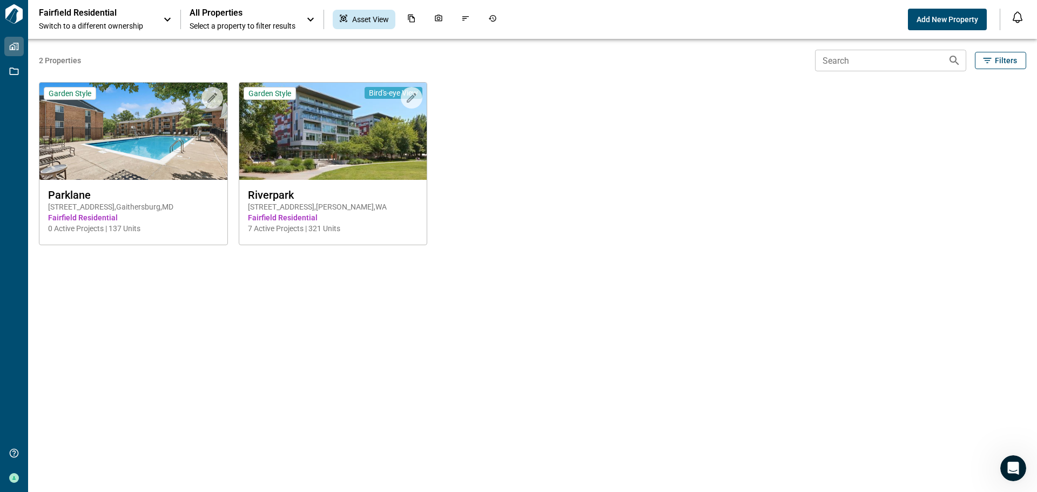
drag, startPoint x: 158, startPoint y: 344, endPoint x: 157, endPoint y: 332, distance: 11.4
click at [161, 344] on div "2 Properties Search Search Filters Upload to Magic Folder Garden Style Parklane…" at bounding box center [533, 265] width 988 height 453
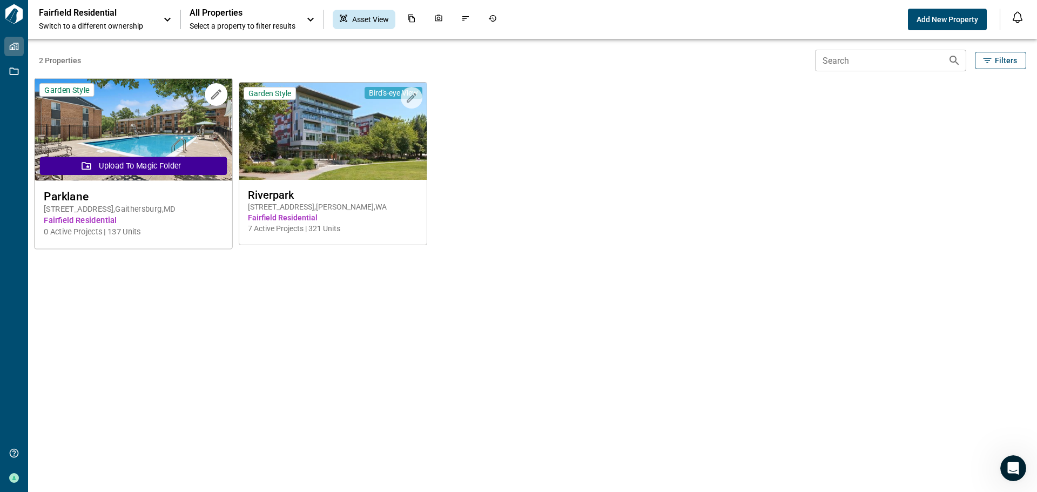
click at [136, 124] on img at bounding box center [133, 130] width 197 height 102
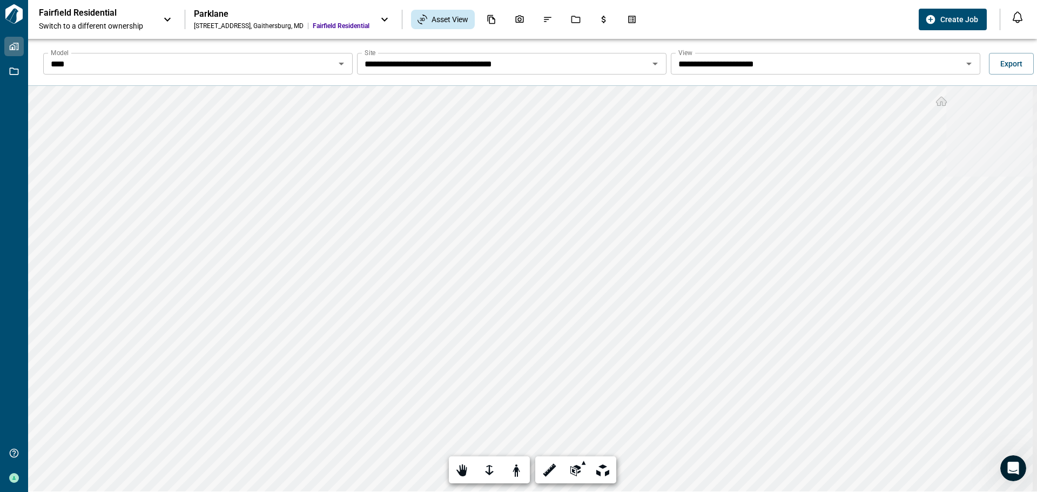
click at [655, 65] on icon "Open" at bounding box center [655, 63] width 13 height 13
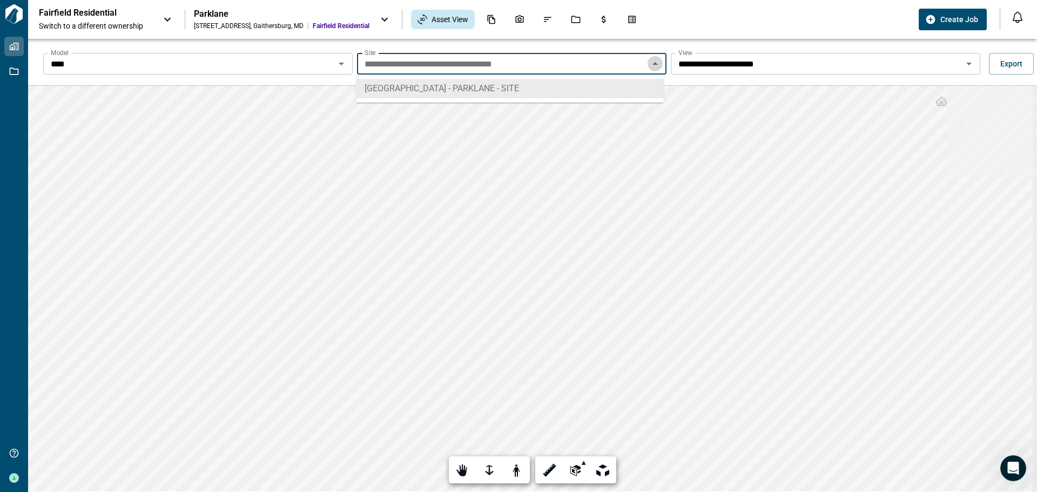
click at [657, 64] on icon "Close" at bounding box center [655, 63] width 13 height 13
click at [967, 64] on icon "Open" at bounding box center [969, 64] width 5 height 3
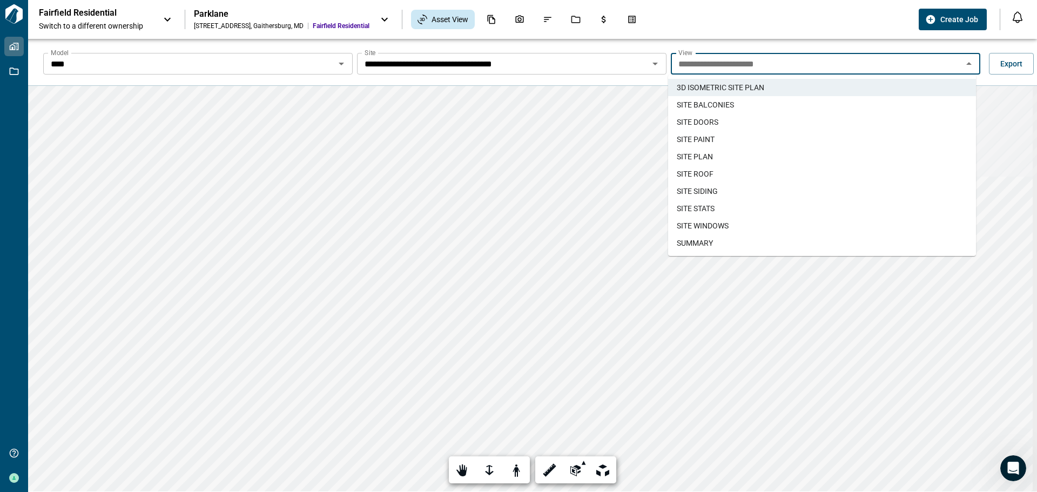
click at [706, 160] on span "SITE PLAN" at bounding box center [695, 156] width 36 height 11
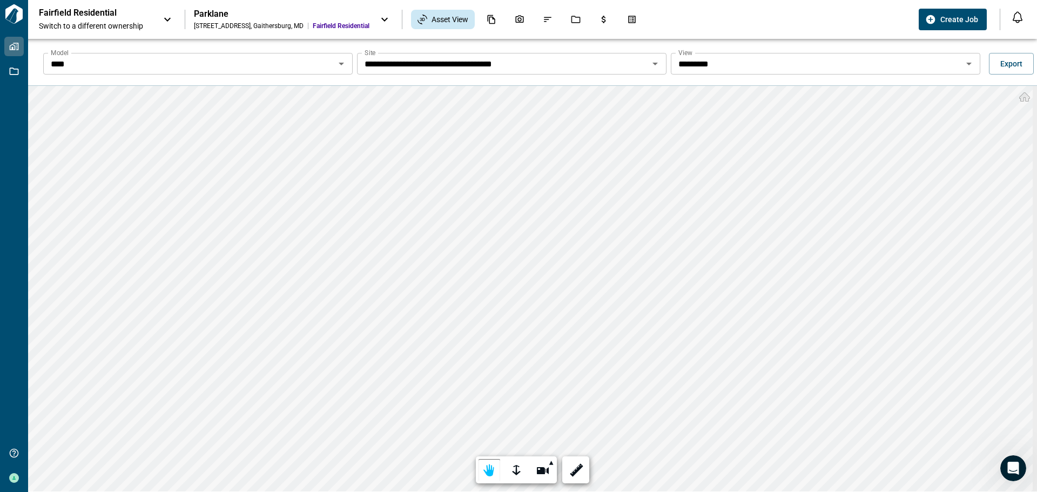
click at [967, 65] on icon "Open" at bounding box center [969, 63] width 13 height 13
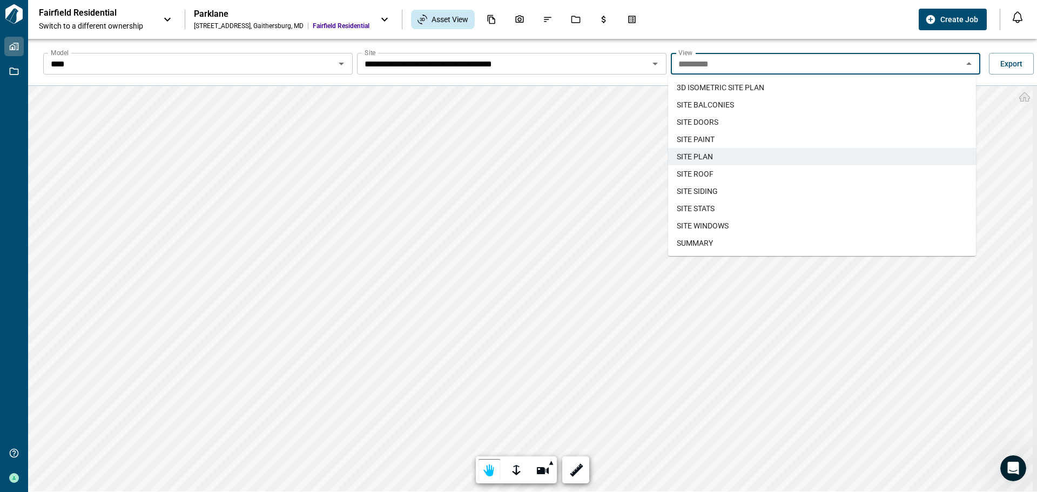
click at [702, 169] on span "SITE ROOF" at bounding box center [695, 174] width 37 height 11
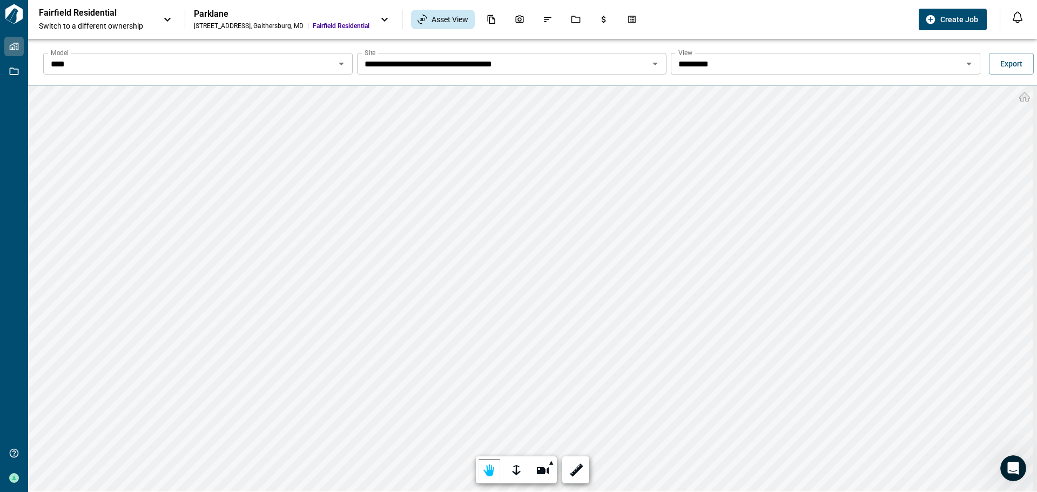
click at [269, 17] on div "Parklane" at bounding box center [282, 14] width 176 height 11
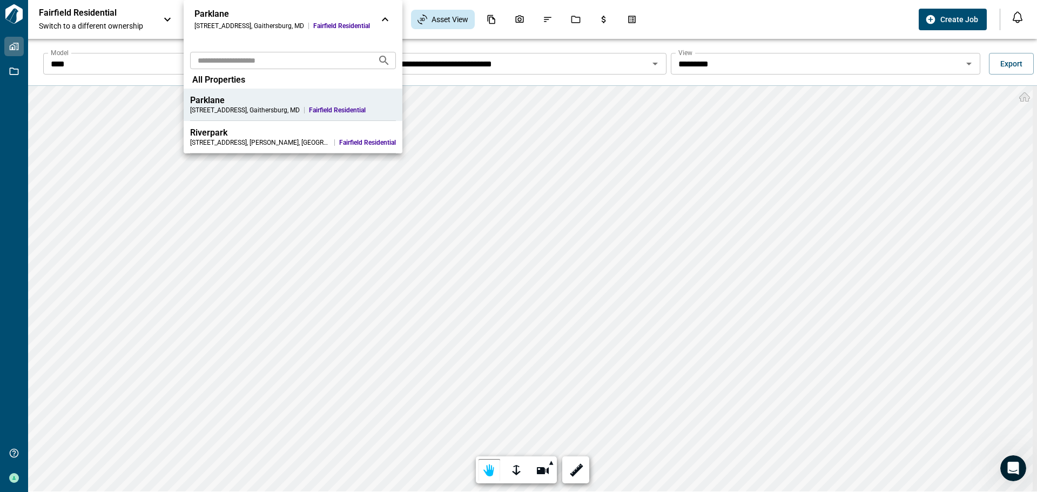
click at [204, 97] on div "Parklane" at bounding box center [293, 100] width 206 height 11
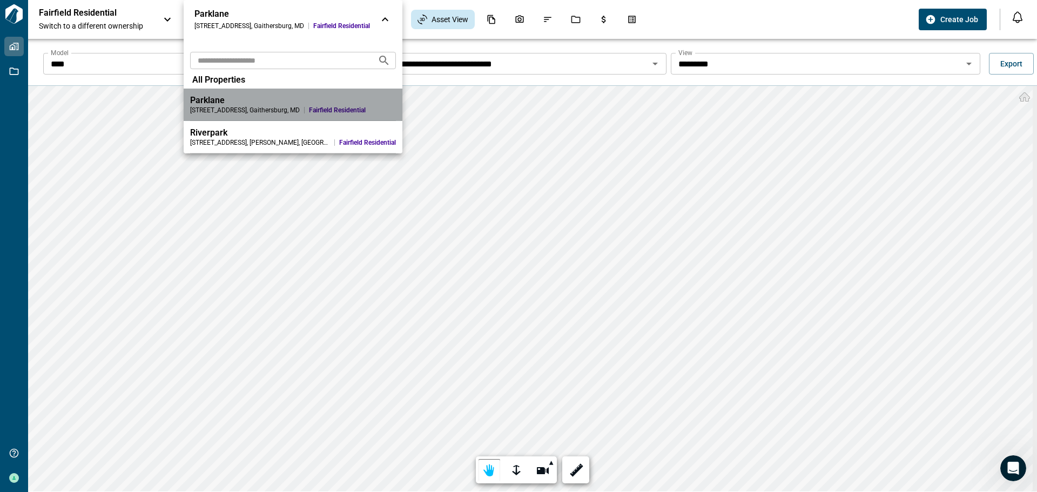
click at [223, 101] on div "Parklane" at bounding box center [293, 100] width 206 height 11
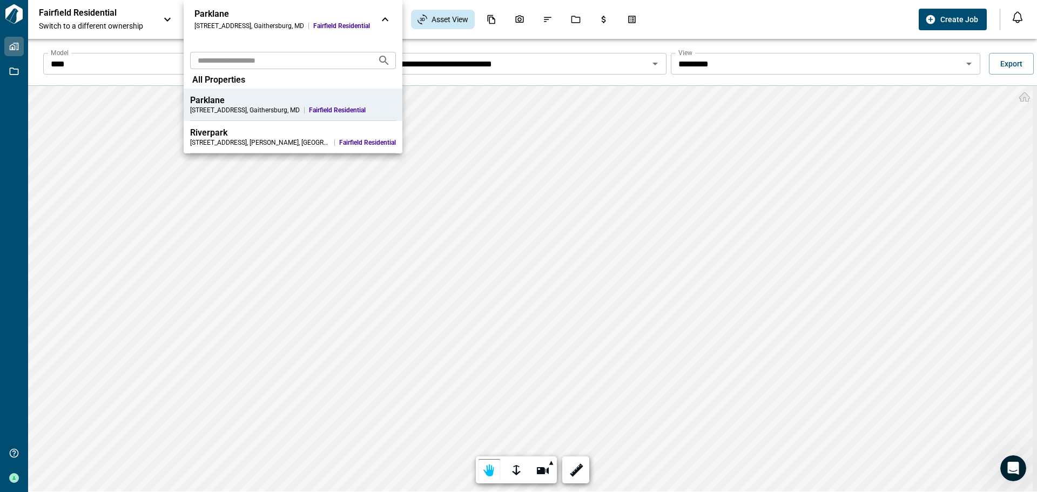
click at [212, 102] on div "Parklane" at bounding box center [293, 100] width 206 height 11
click at [206, 21] on div "Parklane [STREET_ADDRESS] Fairfield Residential" at bounding box center [283, 20] width 176 height 22
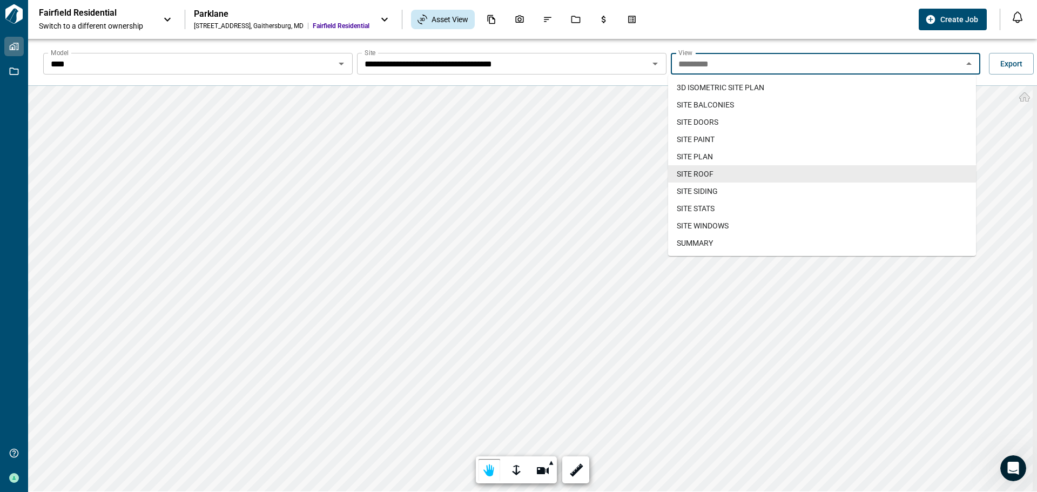
click at [757, 69] on input "*********" at bounding box center [816, 63] width 285 height 15
click at [721, 88] on span "3D ISOMETRIC SITE PLAN​" at bounding box center [721, 87] width 88 height 11
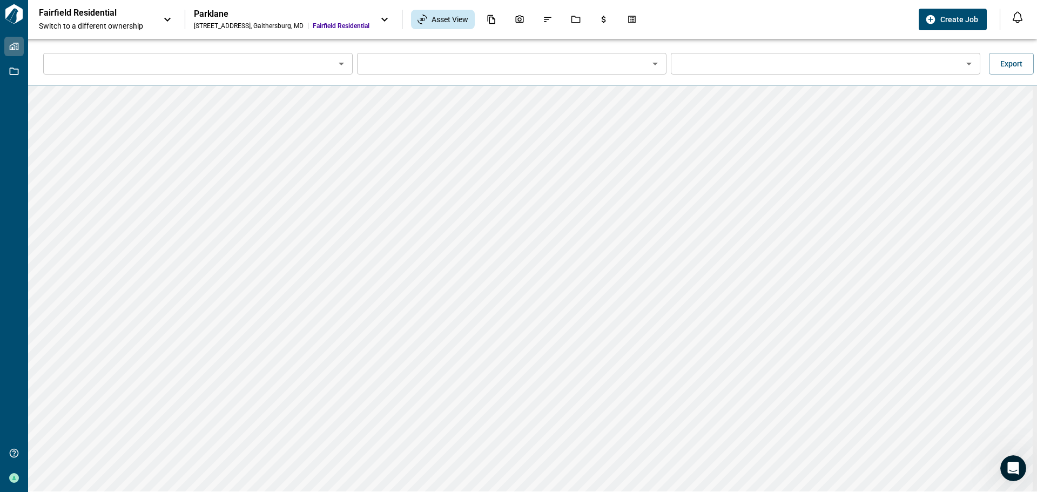
type input "****"
type input "**********"
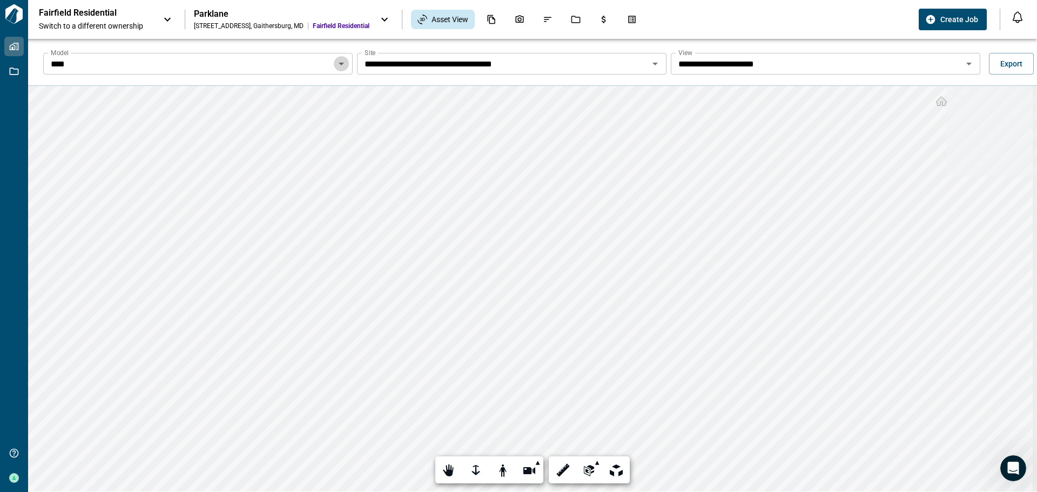
click at [341, 66] on icon "Open" at bounding box center [341, 63] width 13 height 13
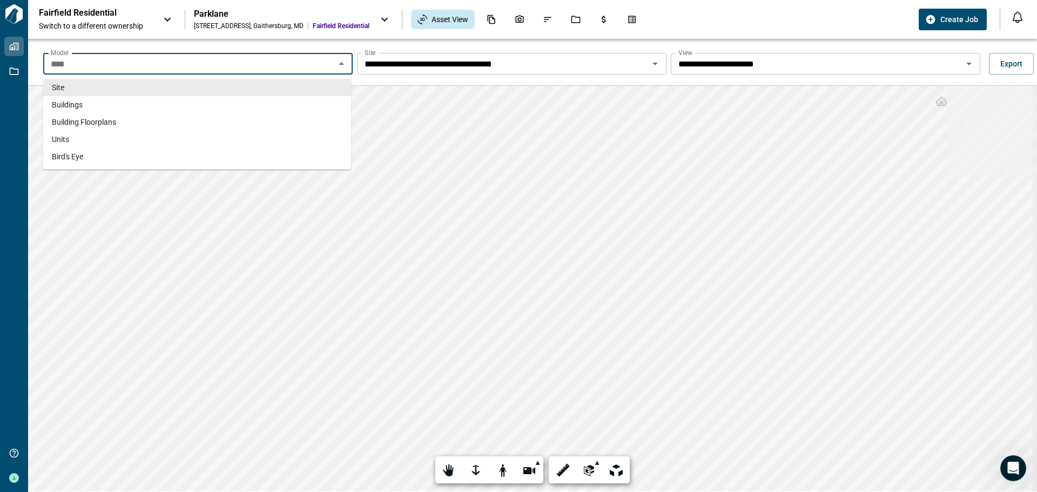
click at [341, 66] on icon "Close" at bounding box center [341, 63] width 13 height 13
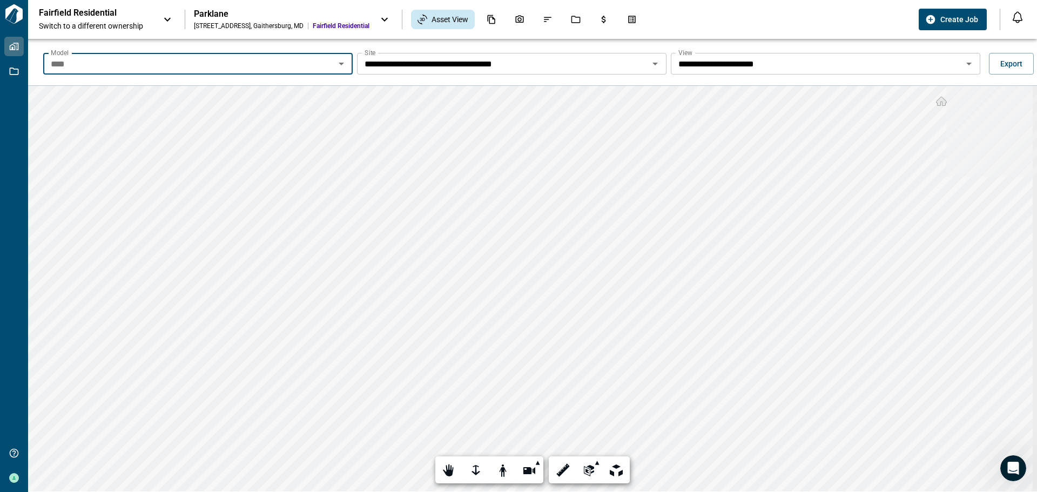
click at [343, 64] on icon "Open" at bounding box center [341, 63] width 13 height 13
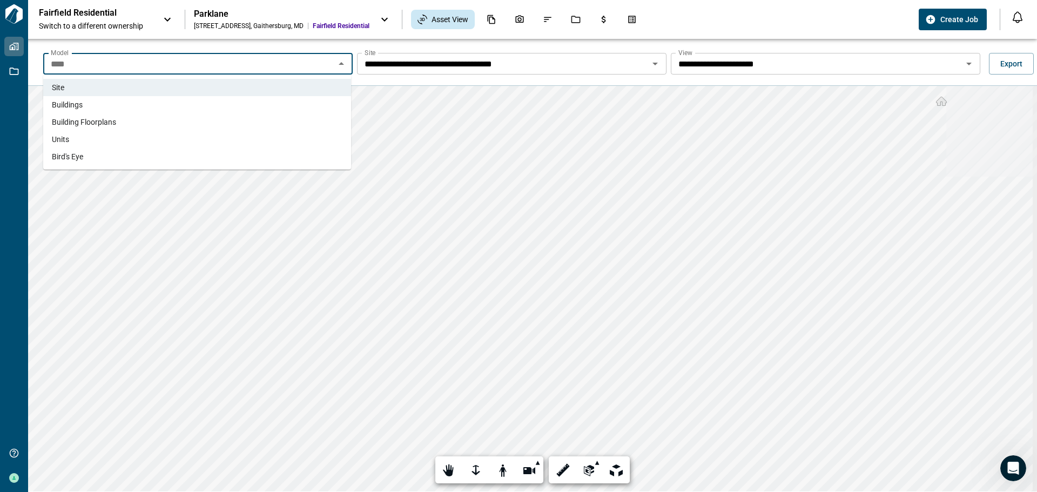
click at [128, 141] on li "Units" at bounding box center [197, 139] width 308 height 17
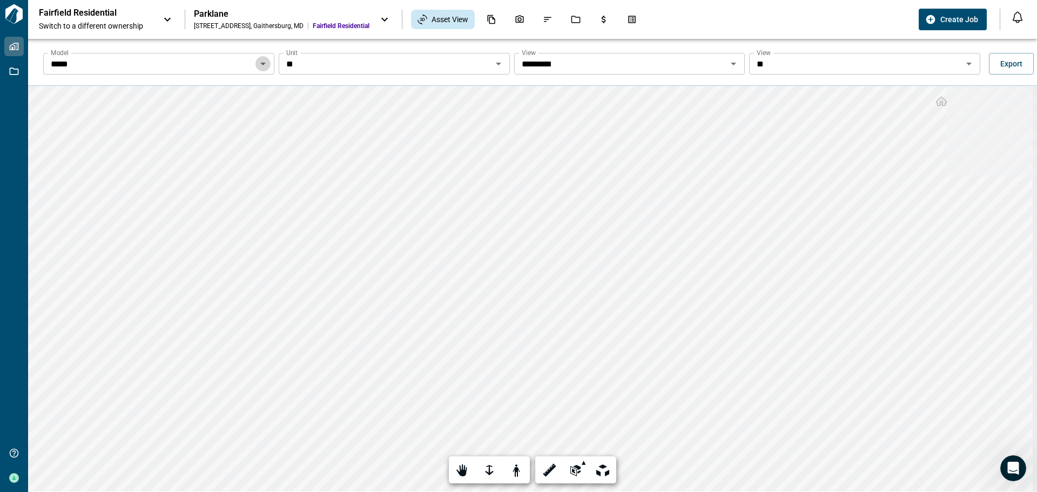
click at [263, 67] on icon "Open" at bounding box center [263, 63] width 13 height 13
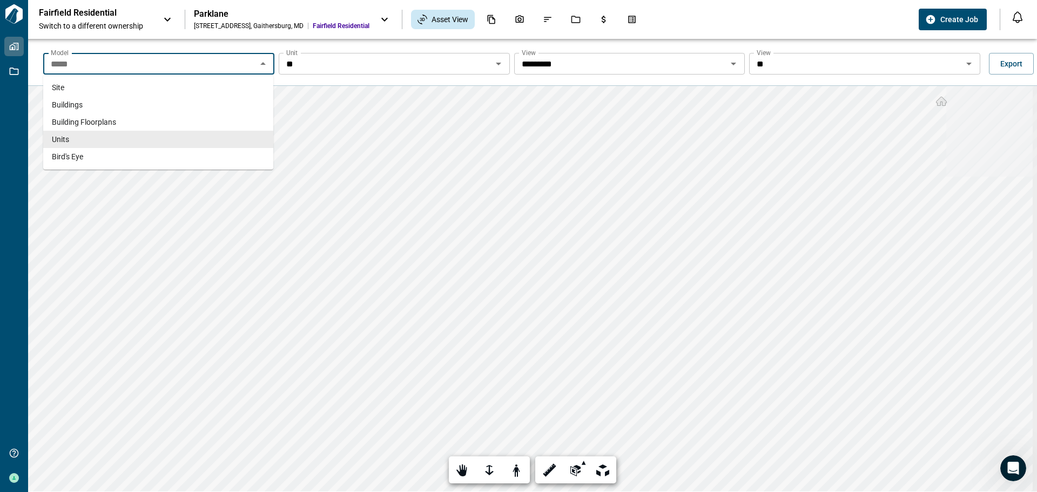
click at [263, 67] on icon "Close" at bounding box center [263, 63] width 13 height 13
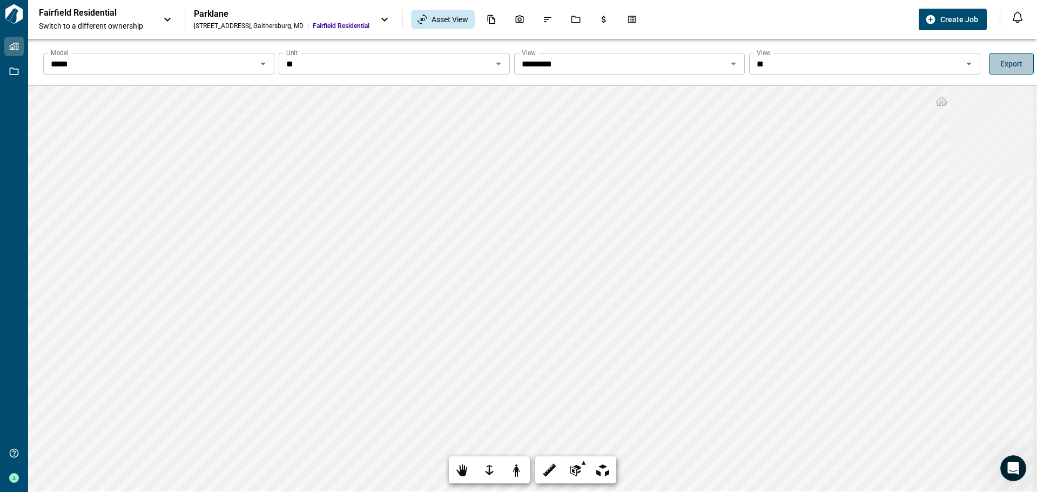
click at [1005, 61] on span "Export" at bounding box center [1012, 63] width 22 height 11
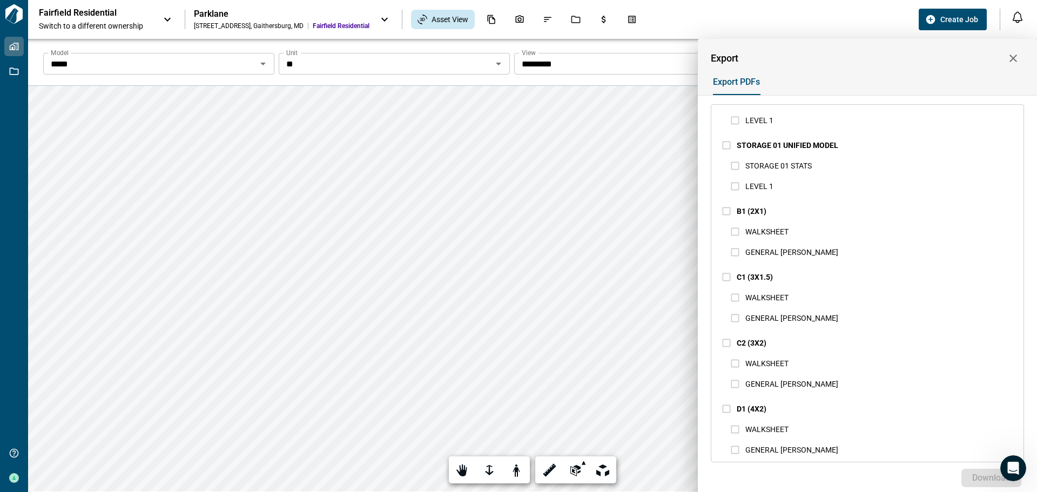
scroll to position [1436, 0]
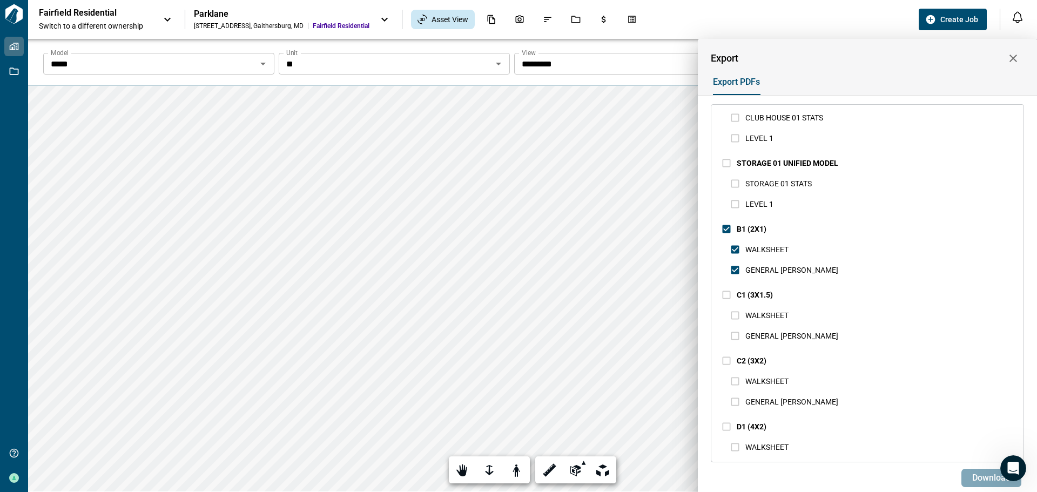
click at [982, 478] on span "Download" at bounding box center [992, 478] width 38 height 11
click at [1016, 54] on icon "button" at bounding box center [1013, 58] width 13 height 13
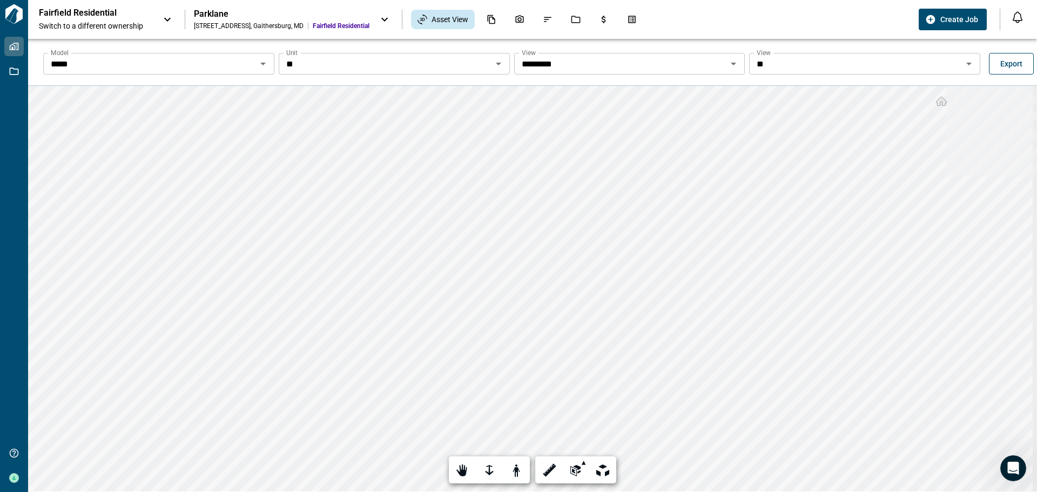
click at [1012, 65] on span "Export" at bounding box center [1012, 63] width 22 height 11
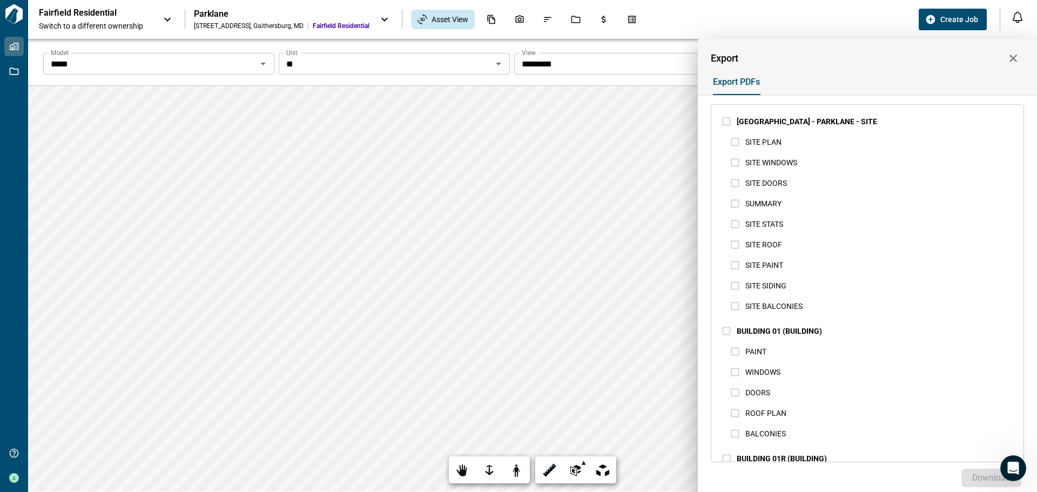
scroll to position [54, 0]
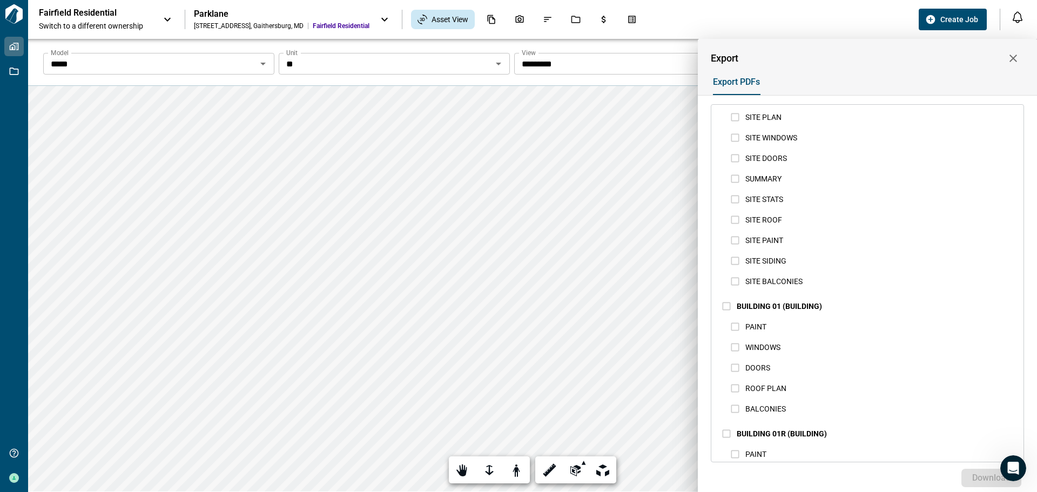
click at [647, 231] on div at bounding box center [518, 246] width 1037 height 492
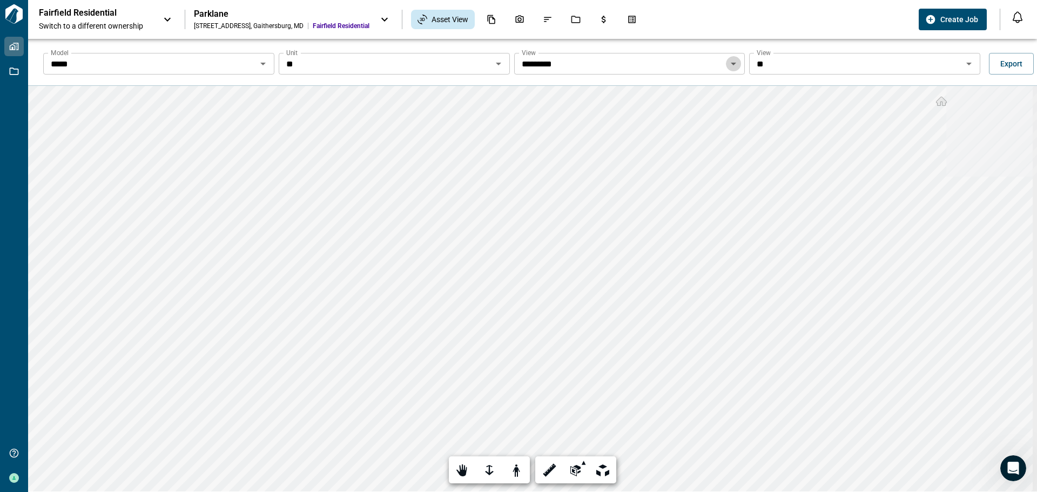
click at [729, 65] on icon "Open" at bounding box center [733, 63] width 13 height 13
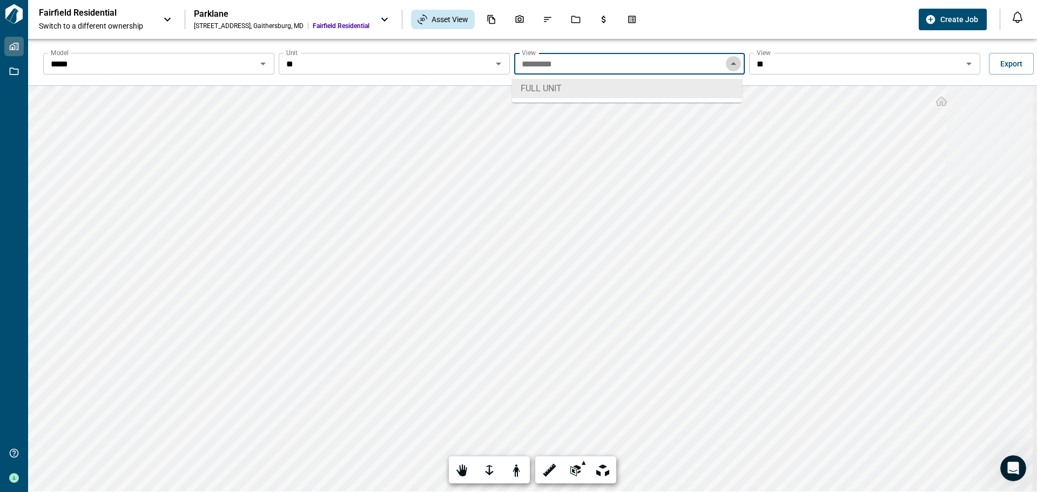
click at [731, 65] on icon "Close" at bounding box center [733, 63] width 5 height 3
click at [968, 64] on icon "Open" at bounding box center [969, 63] width 13 height 13
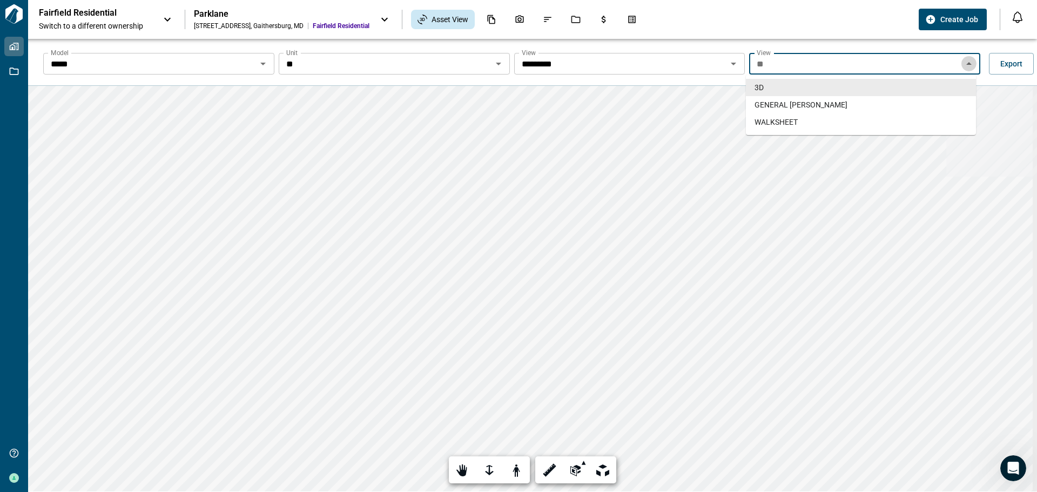
click at [968, 64] on icon "Close" at bounding box center [969, 63] width 13 height 13
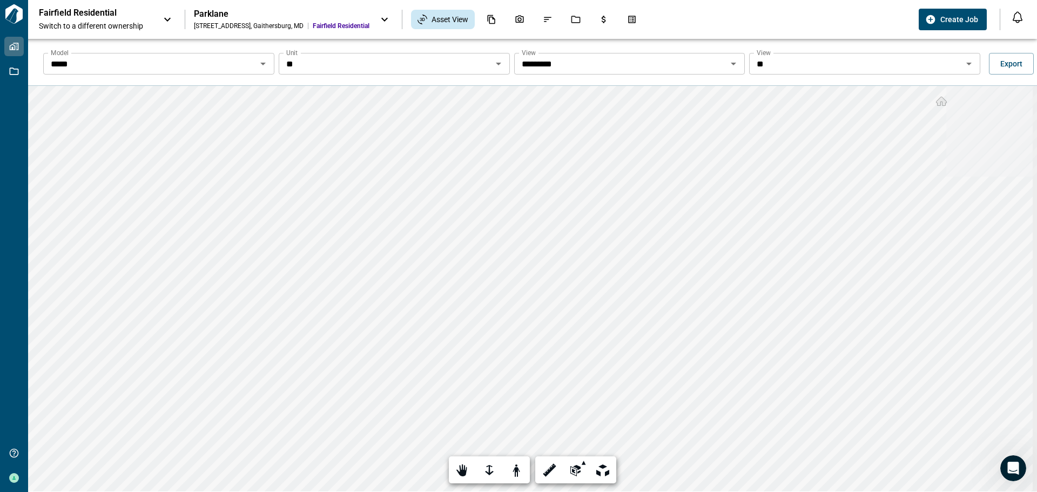
click at [168, 21] on icon at bounding box center [167, 20] width 6 height 4
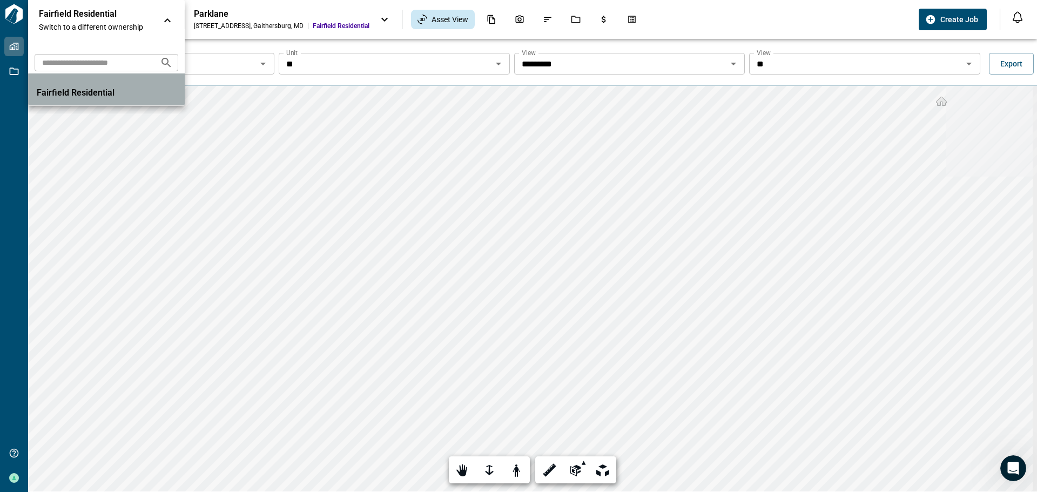
click at [108, 94] on p "Fairfield Residential" at bounding box center [85, 93] width 97 height 11
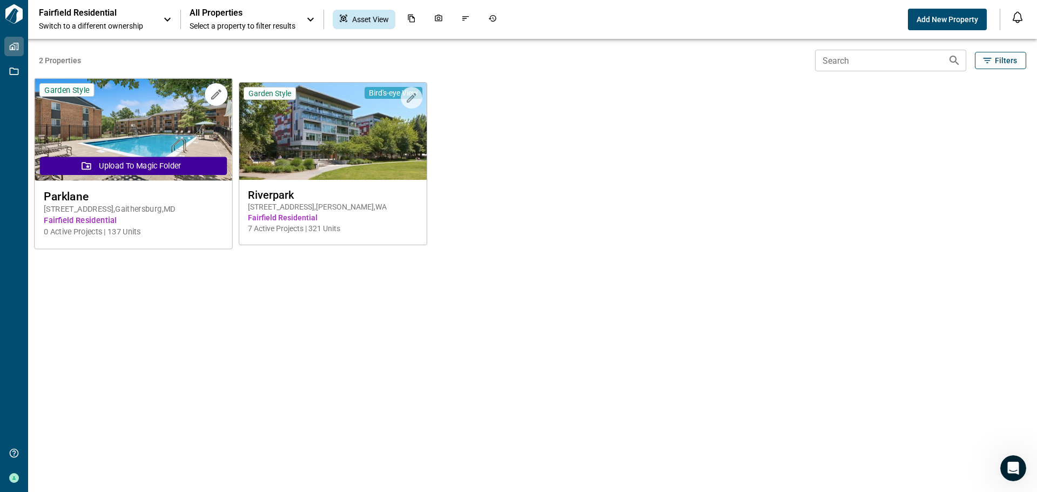
click at [62, 204] on span "[STREET_ADDRESS]" at bounding box center [133, 209] width 179 height 11
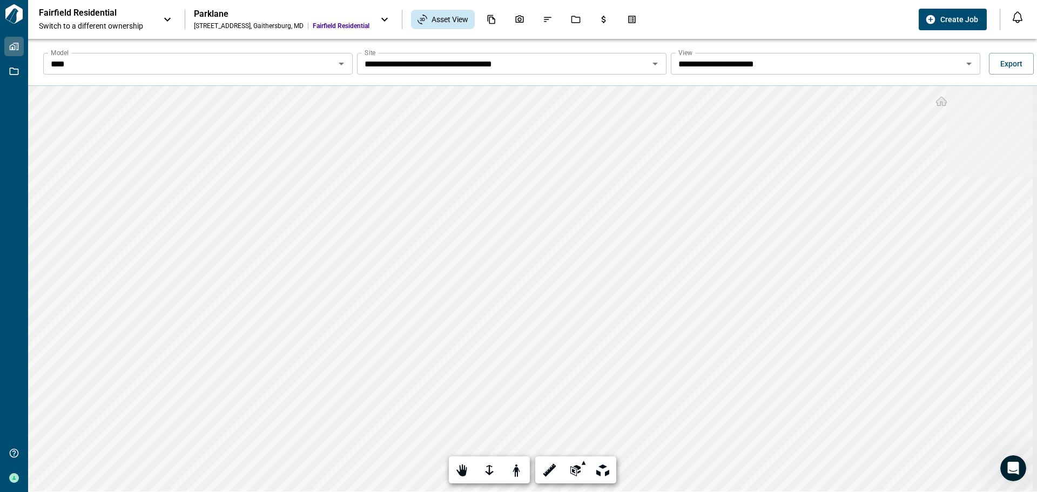
click at [343, 65] on icon "Open" at bounding box center [341, 63] width 13 height 13
click at [340, 65] on icon "Open" at bounding box center [341, 64] width 5 height 3
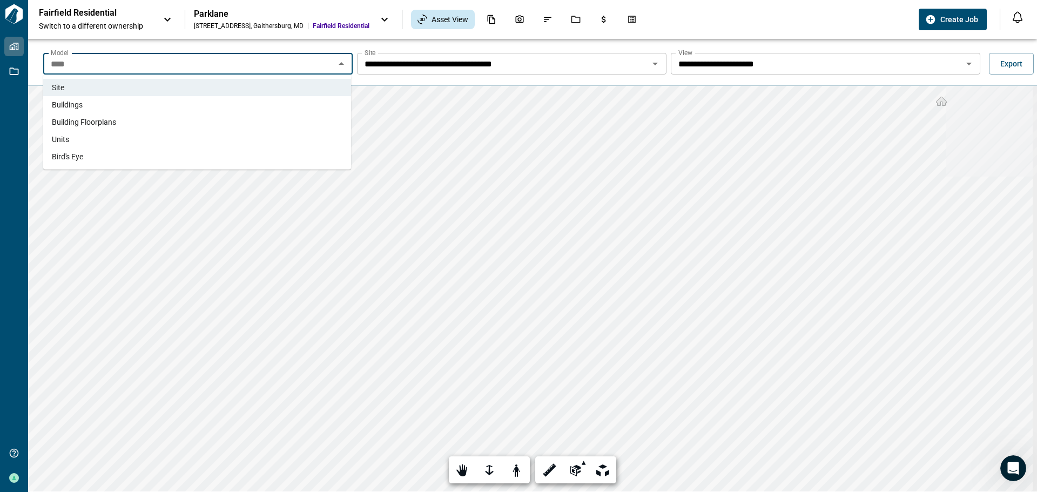
click at [130, 107] on li "Buildings" at bounding box center [197, 104] width 308 height 17
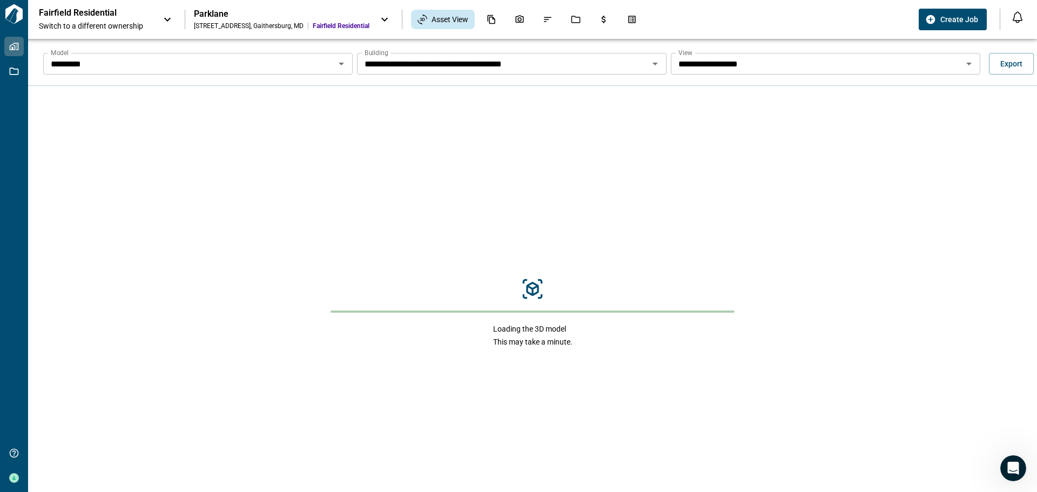
click at [656, 64] on icon "Open" at bounding box center [655, 63] width 13 height 13
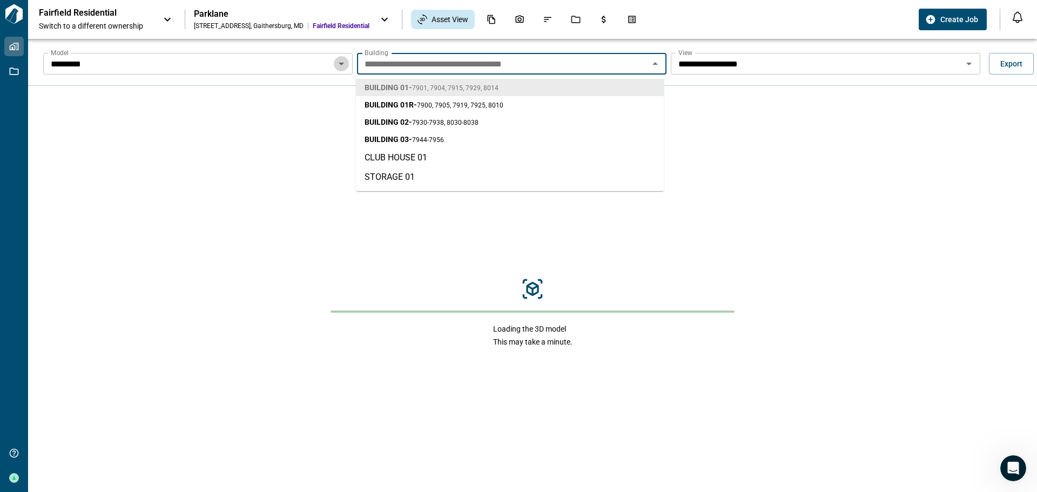
click at [336, 67] on icon "Open" at bounding box center [341, 63] width 13 height 13
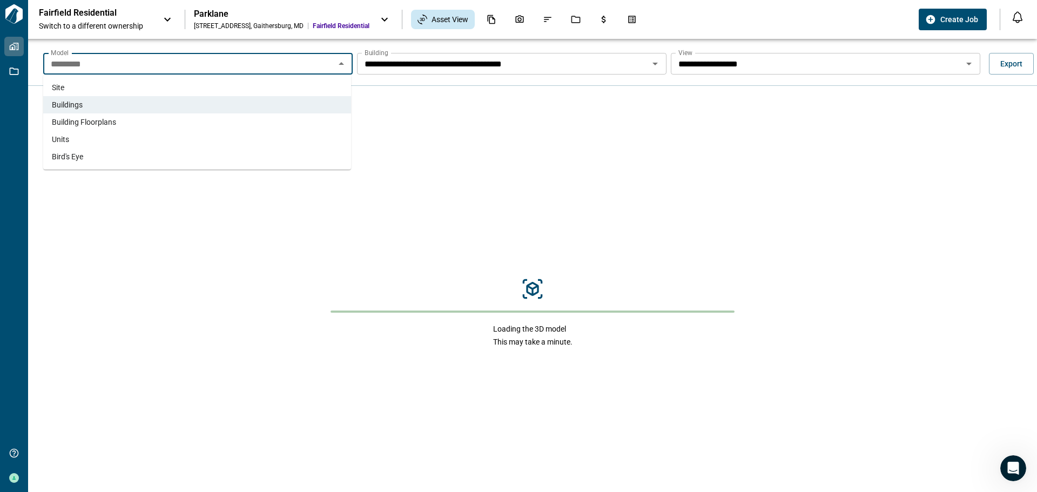
click at [124, 84] on li "Site" at bounding box center [197, 87] width 308 height 17
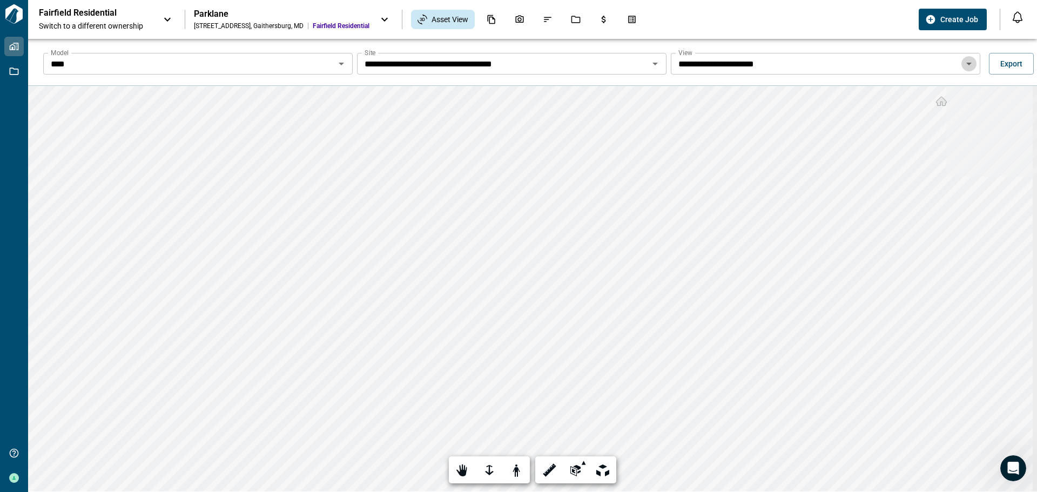
click at [967, 66] on icon "Open" at bounding box center [969, 63] width 13 height 13
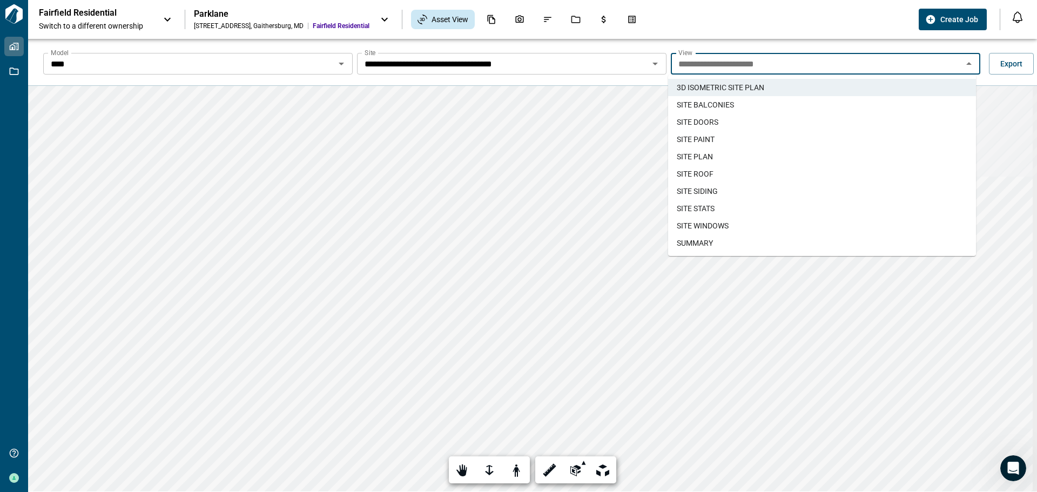
click at [735, 159] on li "SITE PLAN" at bounding box center [822, 156] width 308 height 17
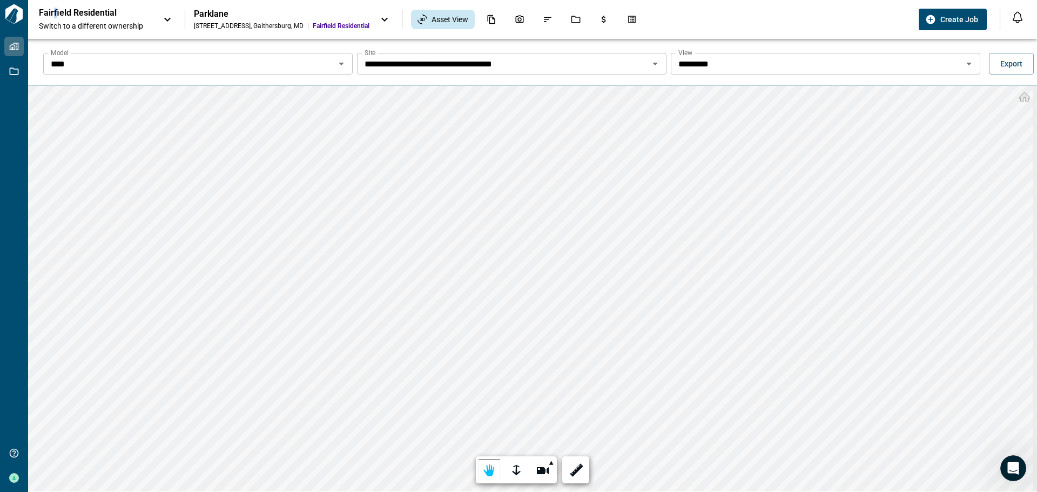
click at [55, 17] on p "Fairfield Residential" at bounding box center [87, 13] width 97 height 11
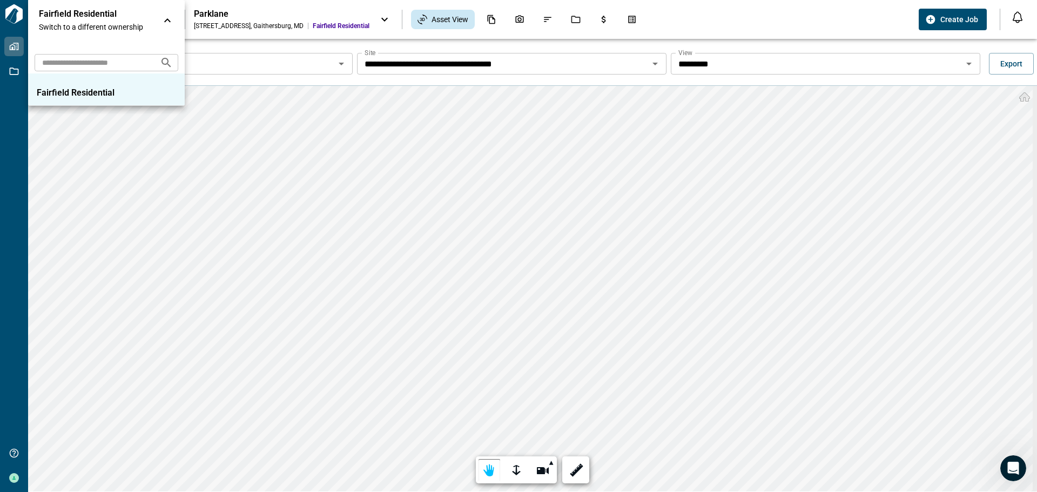
click at [56, 16] on p "Fairfield Residential" at bounding box center [87, 14] width 97 height 11
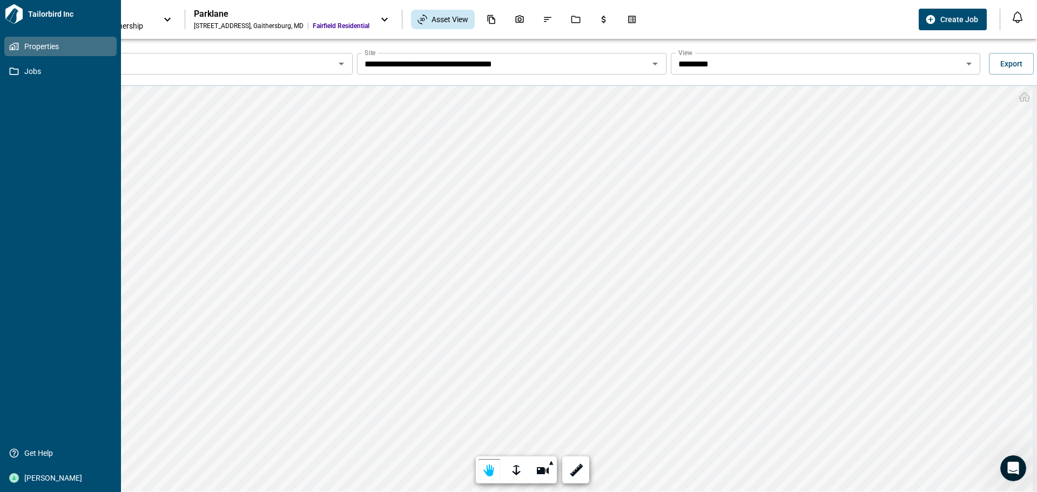
click at [20, 44] on span "Properties" at bounding box center [63, 46] width 88 height 11
